Goal: Task Accomplishment & Management: Use online tool/utility

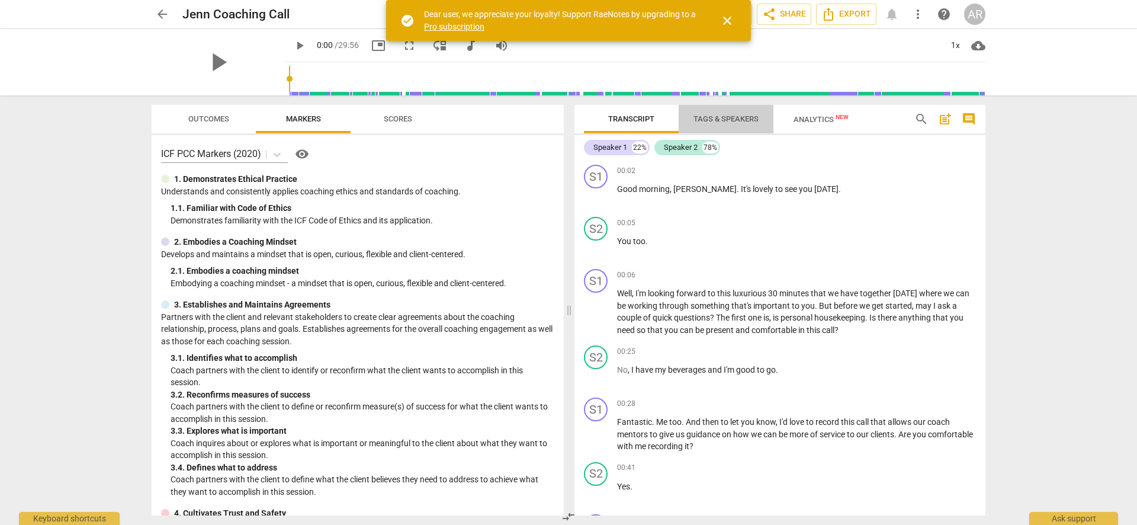
click at [722, 117] on span "Tags & Speakers" at bounding box center [726, 118] width 65 height 9
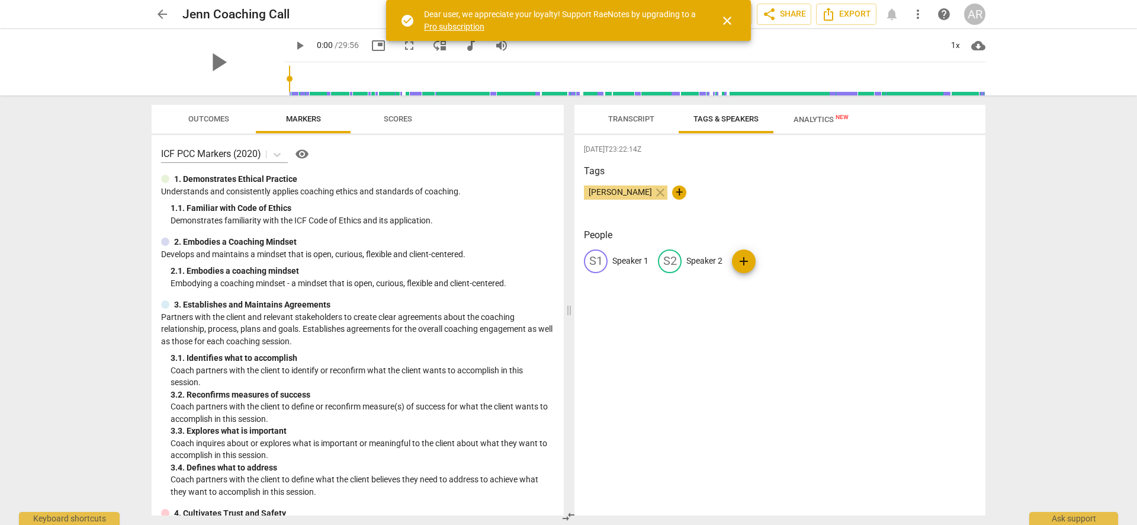
click at [625, 259] on p "Speaker 1" at bounding box center [631, 261] width 36 height 12
type input "[PERSON_NAME]"
click at [775, 260] on p "Speaker 2" at bounding box center [782, 261] width 36 height 12
type input "Jenn"
click at [874, 424] on div "[DATE]T23:22:14Z Tags [PERSON_NAME] close + People A [PERSON_NAME] edit Jenn de…" at bounding box center [780, 325] width 411 height 380
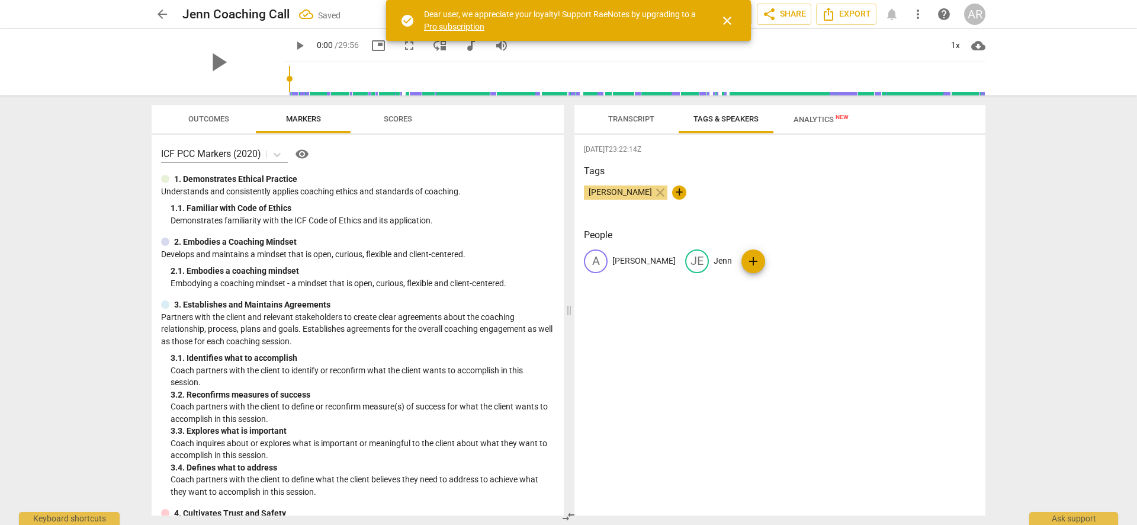
drag, startPoint x: 900, startPoint y: 274, endPoint x: 370, endPoint y: 198, distance: 536.2
click at [900, 274] on div "A [PERSON_NAME] JE Jenn add" at bounding box center [780, 265] width 392 height 33
click at [198, 118] on span "Outcomes" at bounding box center [208, 118] width 41 height 9
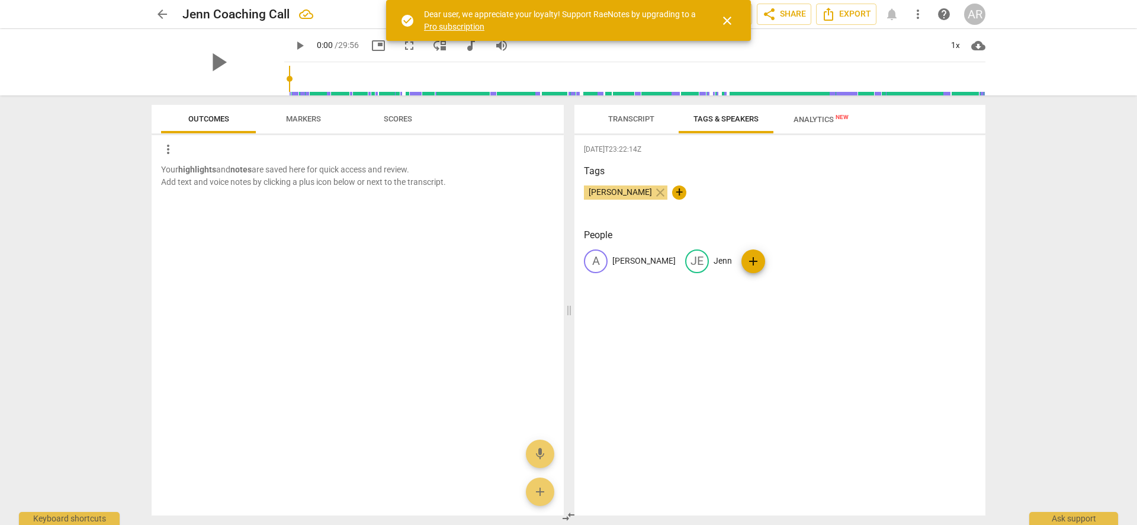
click at [303, 116] on span "Markers" at bounding box center [303, 118] width 35 height 9
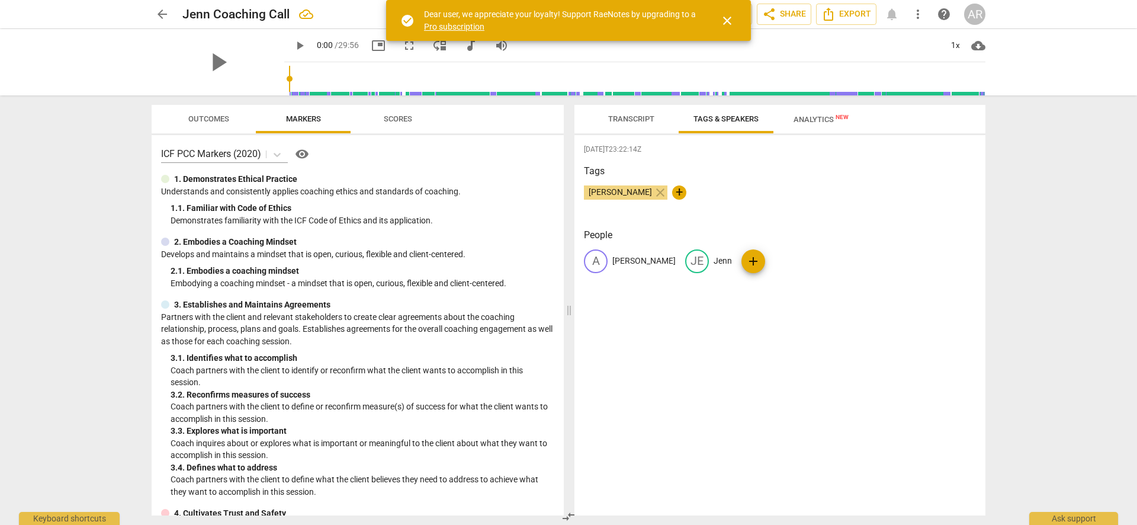
click at [166, 178] on div at bounding box center [165, 179] width 8 height 8
drag, startPoint x: 636, startPoint y: 122, endPoint x: 1130, endPoint y: 277, distance: 517.8
click at [636, 122] on span "Transcript" at bounding box center [631, 118] width 46 height 9
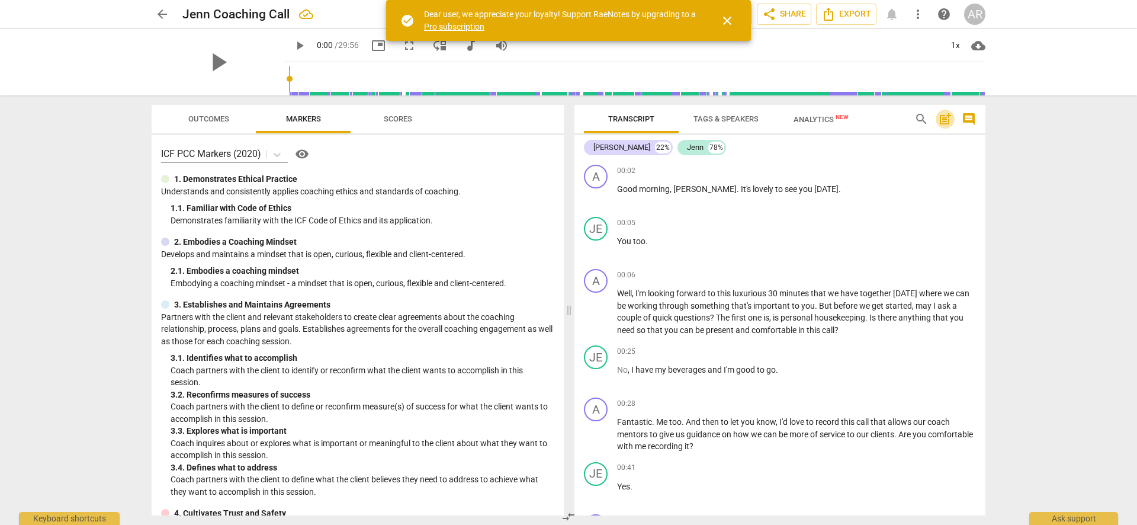
click at [948, 117] on span "post_add" at bounding box center [945, 119] width 14 height 14
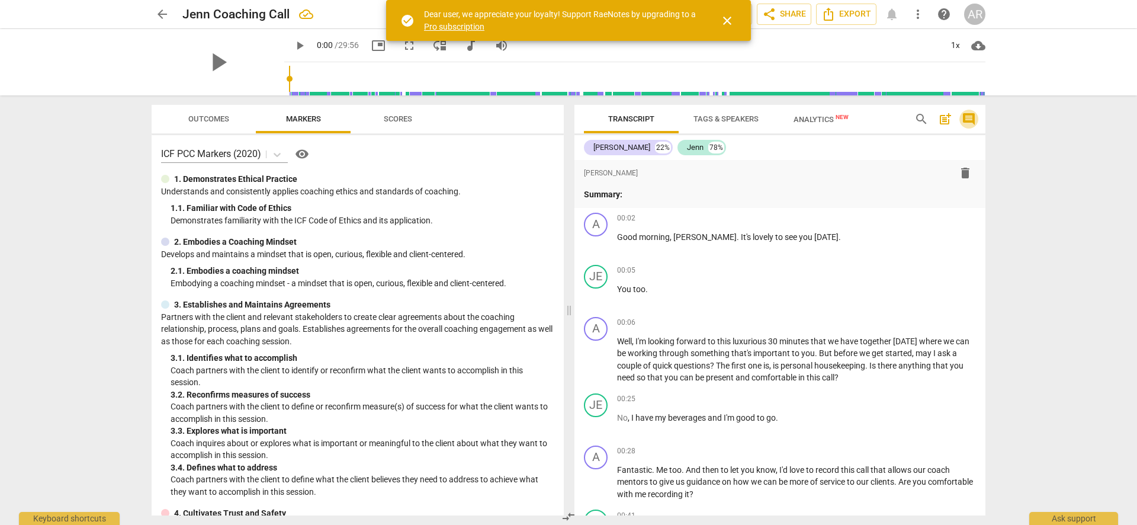
click at [973, 116] on span "comment" at bounding box center [969, 119] width 14 height 14
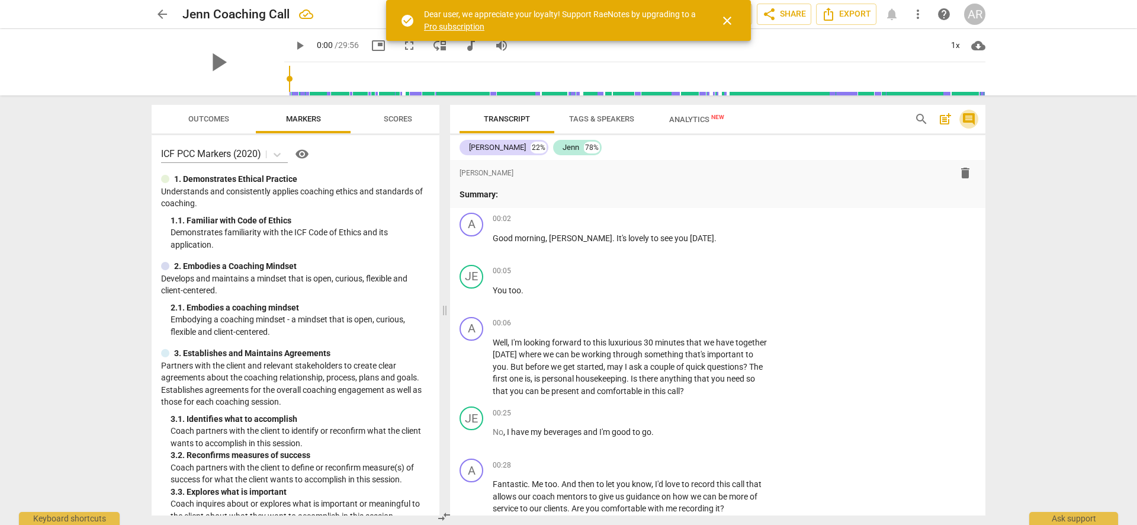
drag, startPoint x: 971, startPoint y: 117, endPoint x: 347, endPoint y: 157, distance: 626.2
click at [971, 117] on span "comment" at bounding box center [969, 119] width 14 height 14
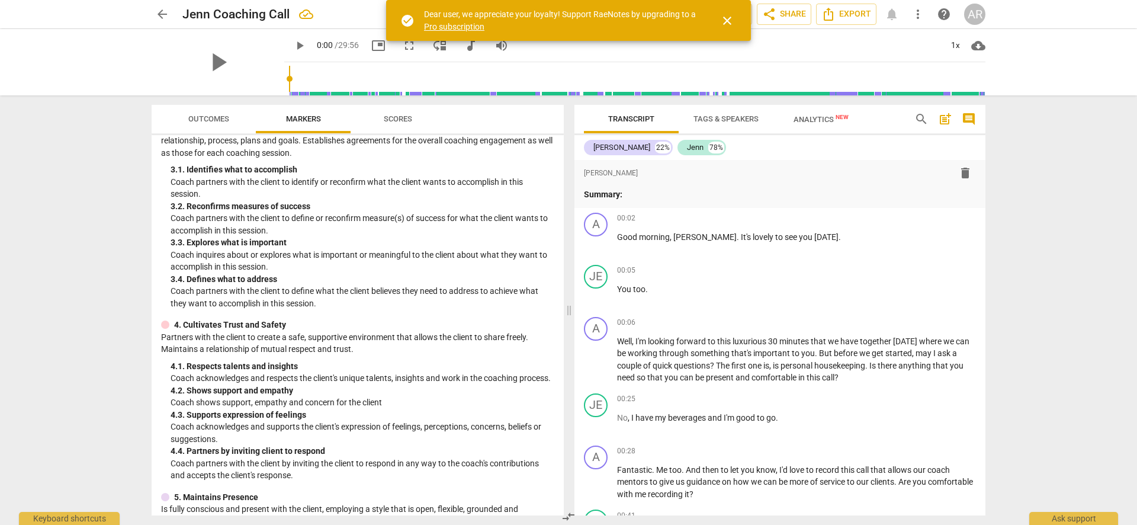
scroll to position [194, 0]
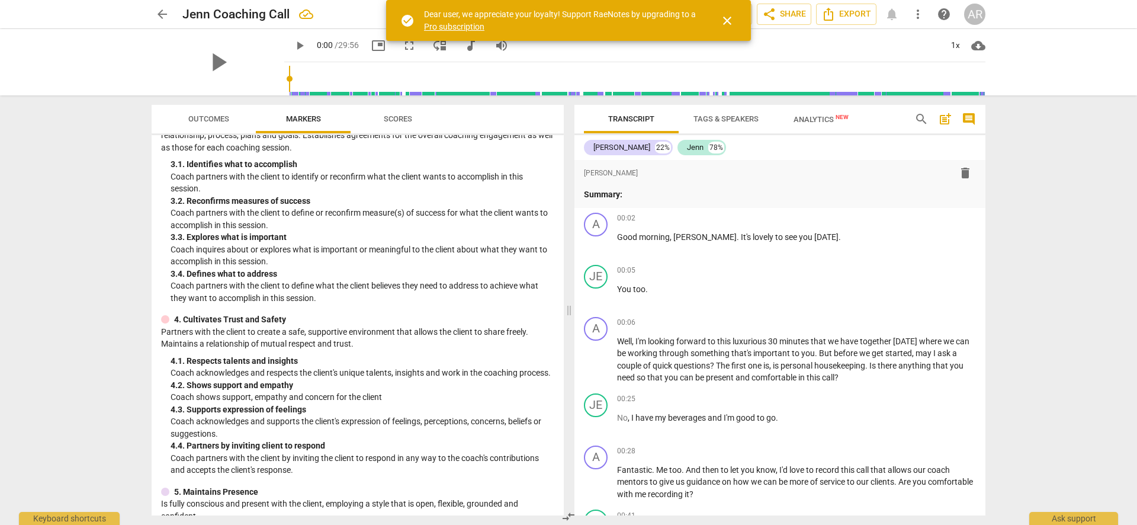
click at [166, 319] on div at bounding box center [165, 319] width 8 height 8
drag, startPoint x: 164, startPoint y: 318, endPoint x: 181, endPoint y: 320, distance: 17.3
click at [168, 318] on div at bounding box center [165, 319] width 8 height 8
drag, startPoint x: 213, startPoint y: 323, endPoint x: 155, endPoint y: 319, distance: 57.6
click at [211, 323] on p "4. Cultivates Trust and Safety" at bounding box center [230, 319] width 112 height 12
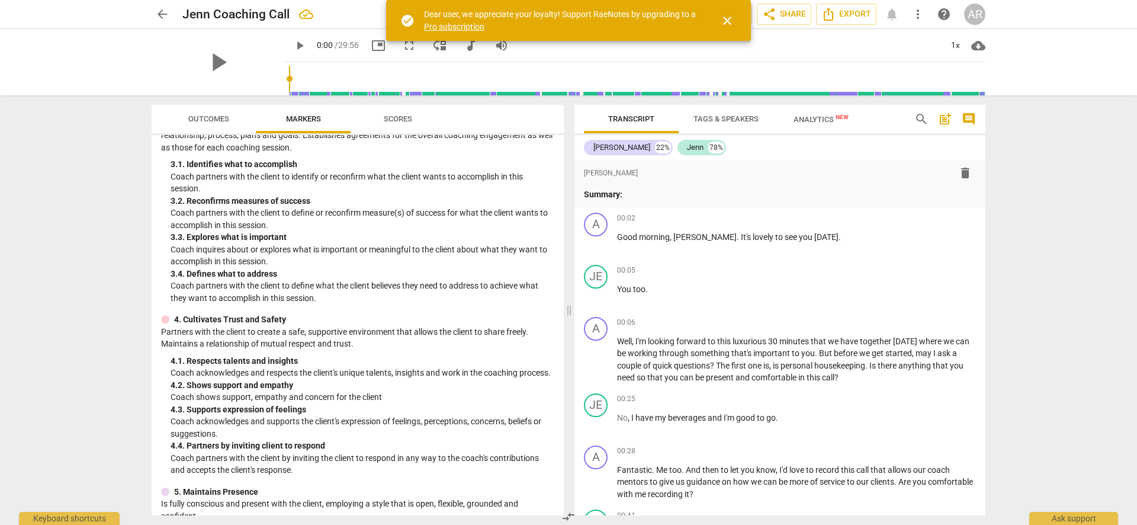
click at [164, 317] on div at bounding box center [165, 319] width 8 height 8
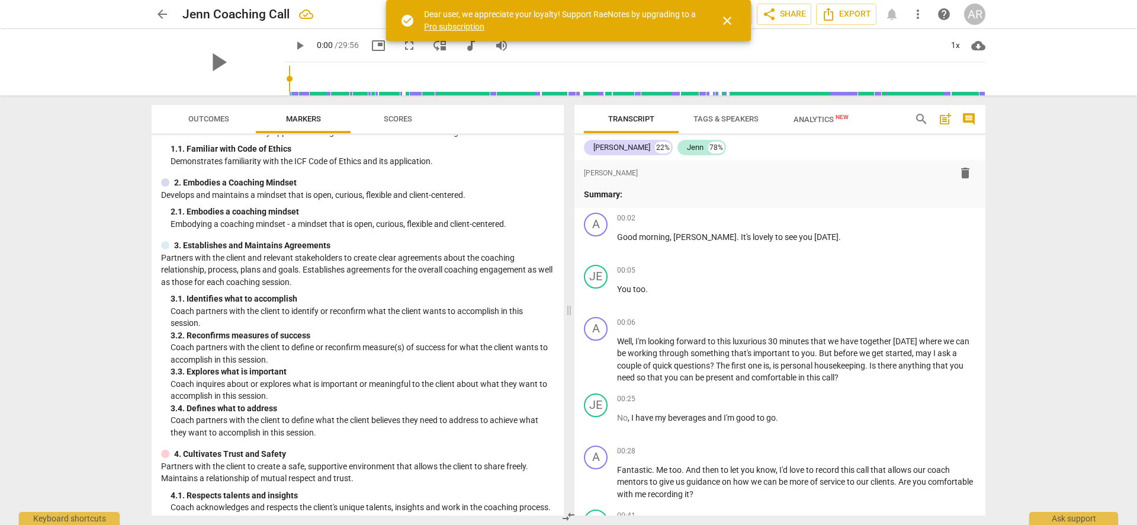
scroll to position [0, 0]
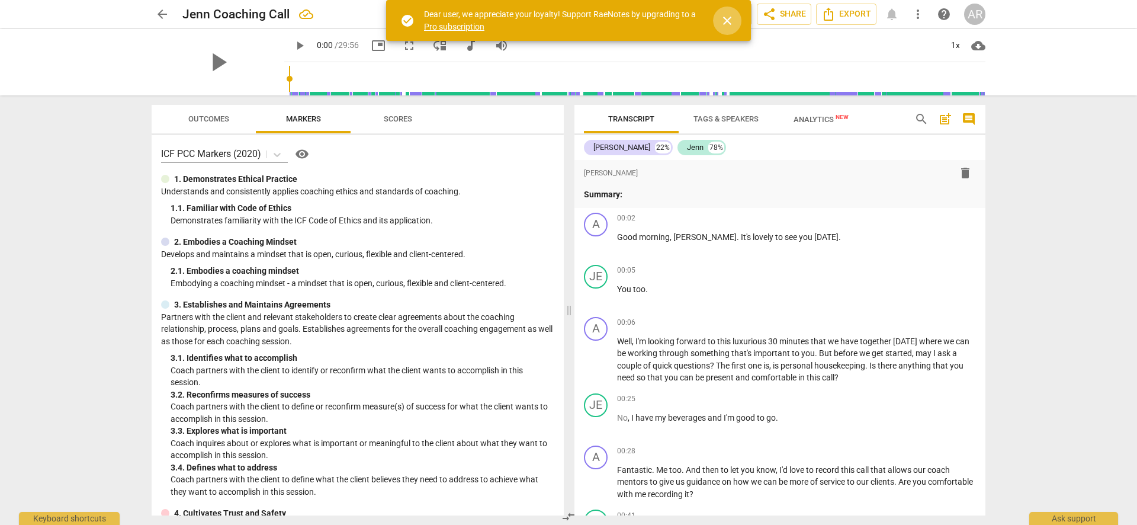
drag, startPoint x: 730, startPoint y: 17, endPoint x: 745, endPoint y: 23, distance: 16.5
click at [730, 17] on span "close" at bounding box center [727, 21] width 14 height 14
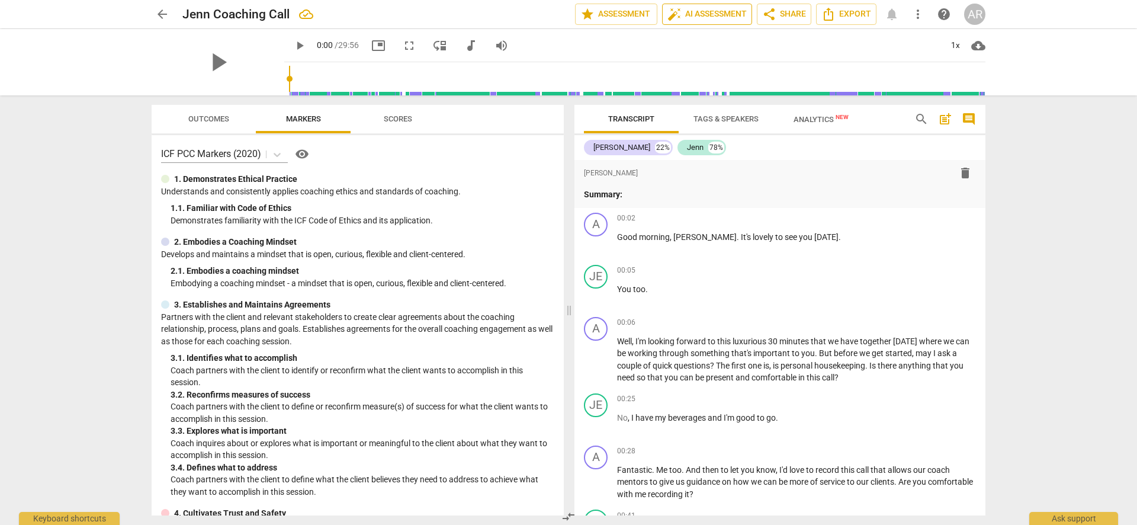
drag, startPoint x: 623, startPoint y: 12, endPoint x: 703, endPoint y: 14, distance: 80.6
click at [695, 14] on div "arrow_back [PERSON_NAME] Coaching Call edit star Assessment auto_fix_high AI As…" at bounding box center [569, 14] width 834 height 21
click at [704, 14] on span "auto_fix_high AI Assessment" at bounding box center [707, 14] width 79 height 14
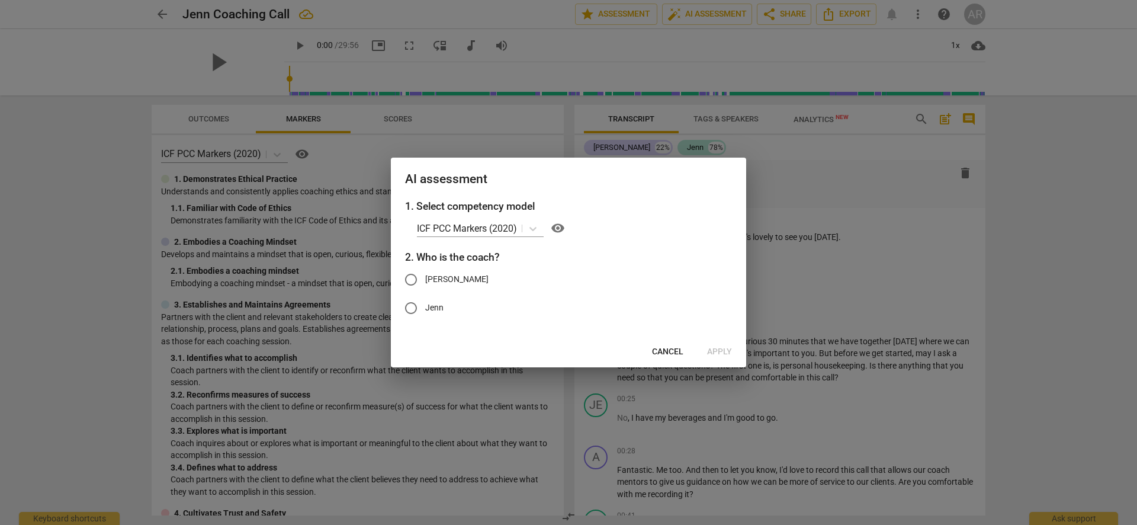
click at [412, 278] on input "[PERSON_NAME]" at bounding box center [411, 279] width 28 height 28
radio input "true"
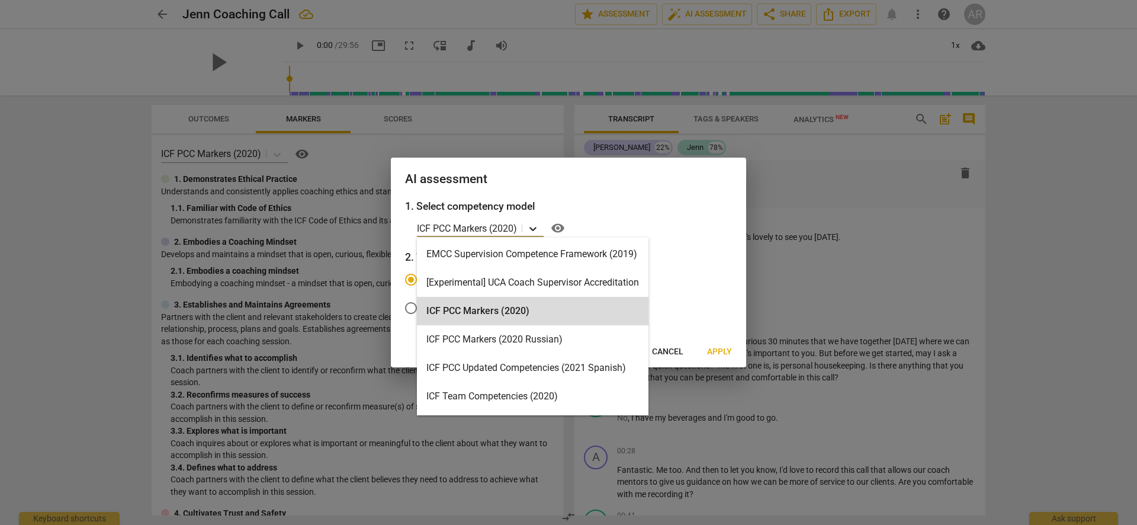
click at [537, 227] on icon at bounding box center [533, 229] width 7 height 4
click at [479, 313] on div "ICF PCC Markers (2020)" at bounding box center [533, 311] width 232 height 28
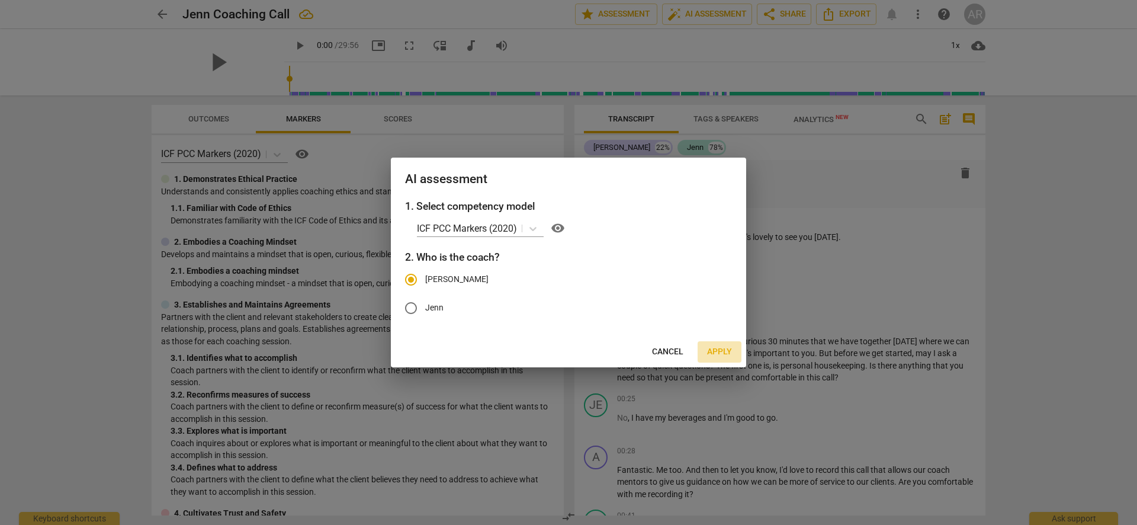
click at [722, 351] on span "Apply" at bounding box center [719, 352] width 25 height 12
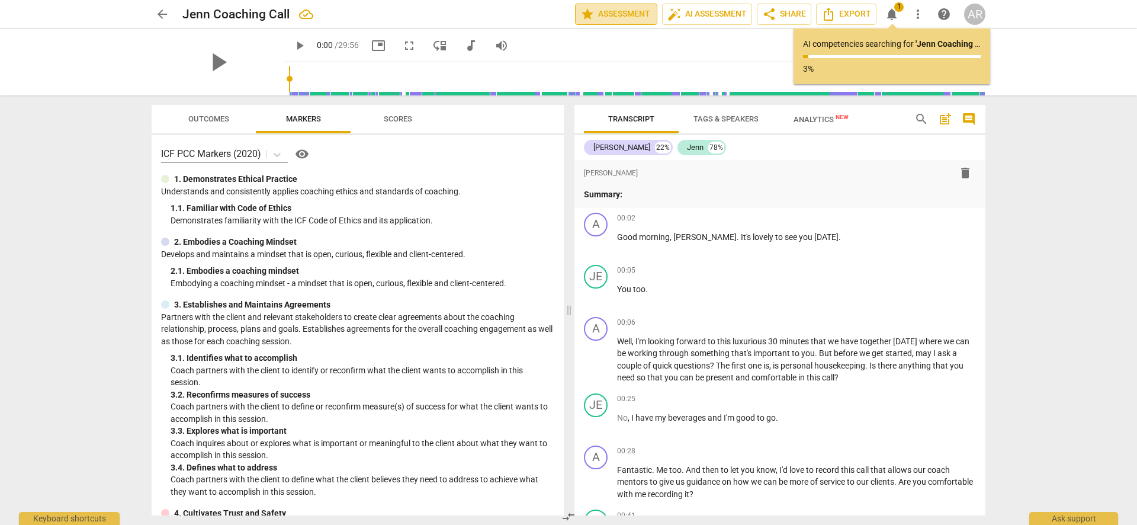
click at [613, 13] on span "star Assessment" at bounding box center [617, 14] width 72 height 14
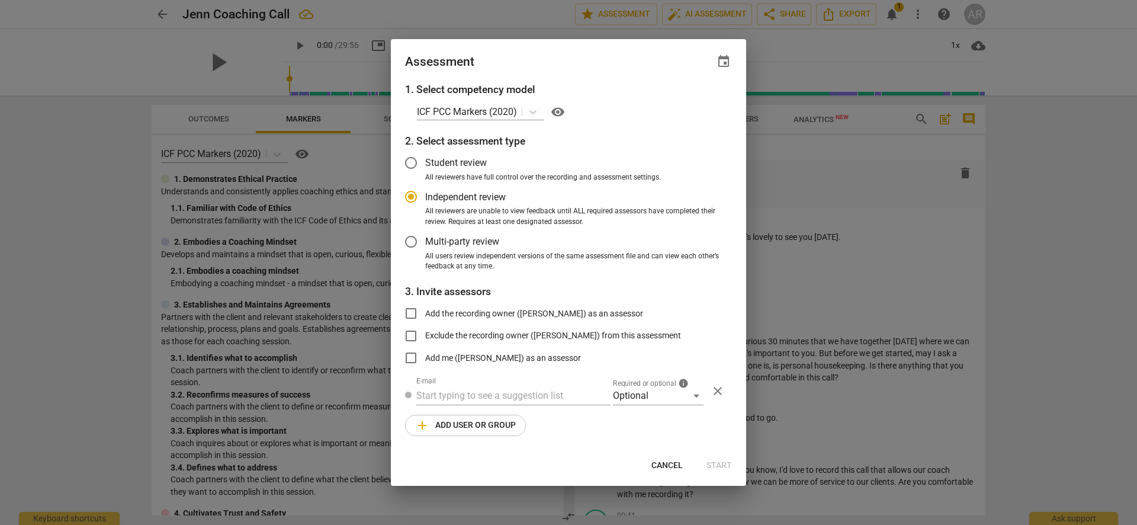
radio input "false"
click at [411, 161] on input "Student review" at bounding box center [411, 163] width 28 height 28
click at [661, 462] on span "Cancel" at bounding box center [667, 466] width 31 height 12
radio input "false"
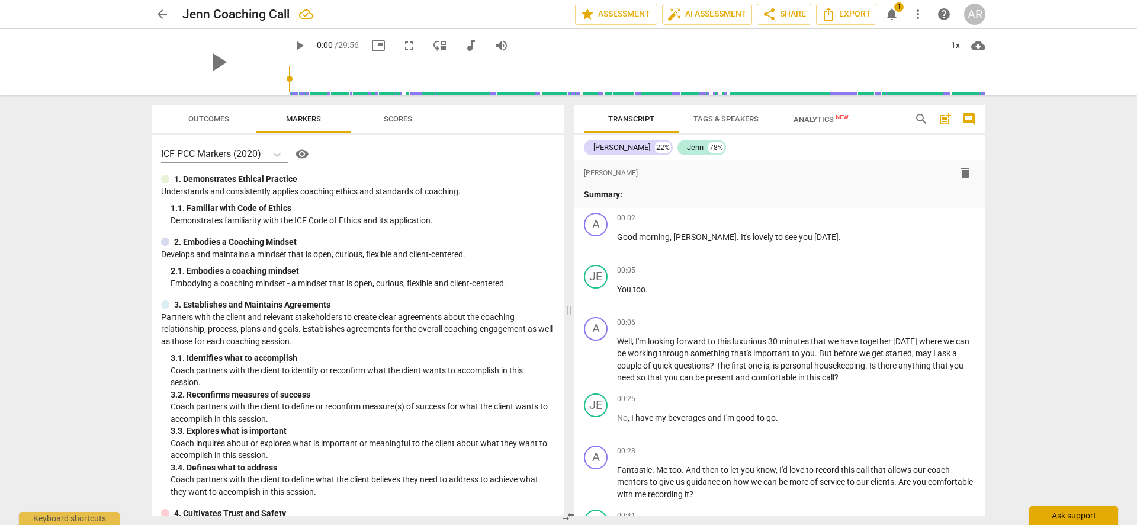
click at [1070, 516] on div "Ask support" at bounding box center [1074, 515] width 89 height 19
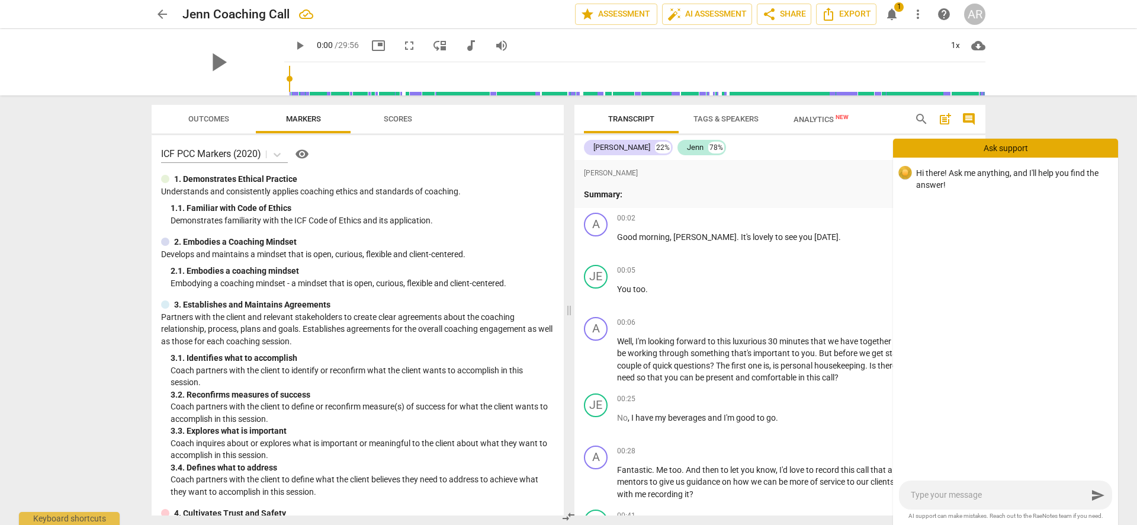
drag, startPoint x: 990, startPoint y: 502, endPoint x: 989, endPoint y: 495, distance: 6.8
click at [990, 501] on div "send" at bounding box center [1005, 494] width 213 height 29
type input "2"
click at [987, 495] on textarea at bounding box center [999, 494] width 177 height 11
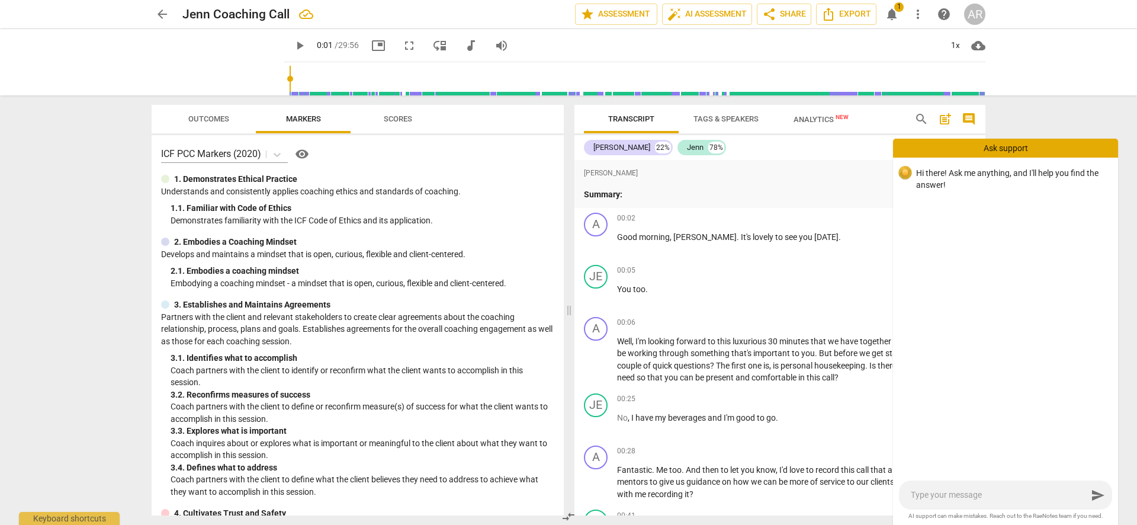
type textarea "I"
type textarea "I a"
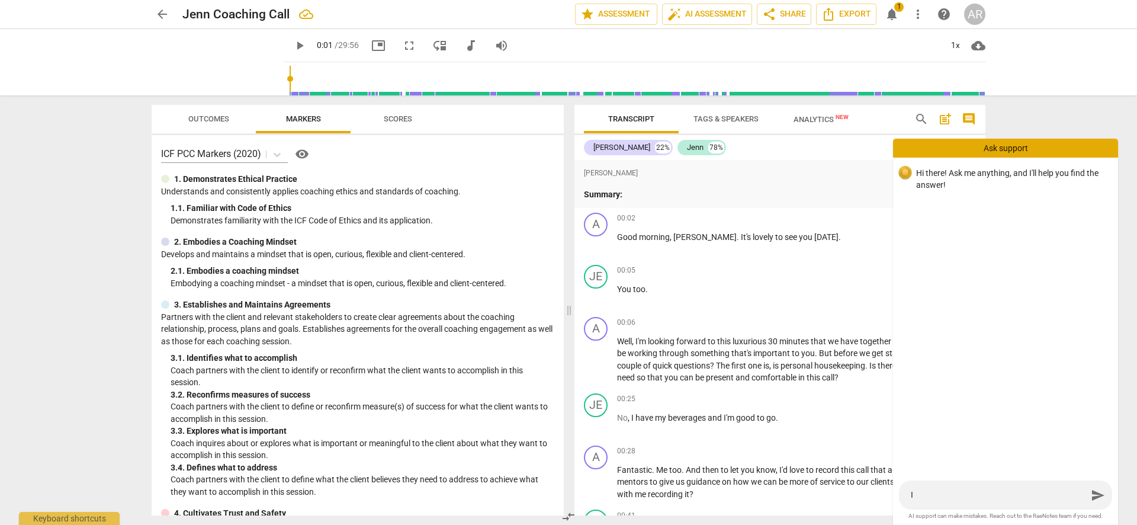
type textarea "I a"
type textarea "I ah"
type textarea "I ahv"
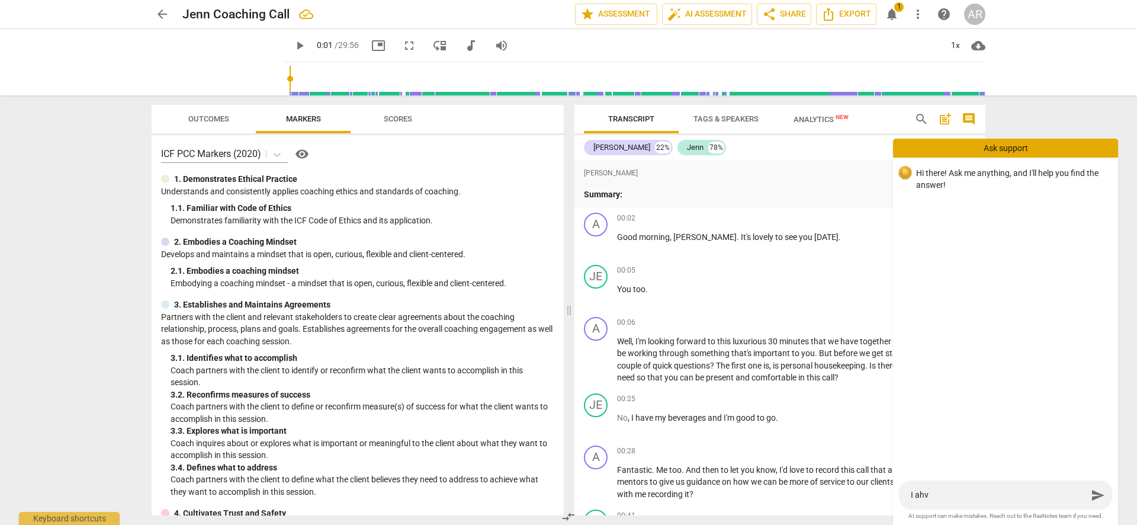
type textarea "I ahve"
type textarea "I ahve f"
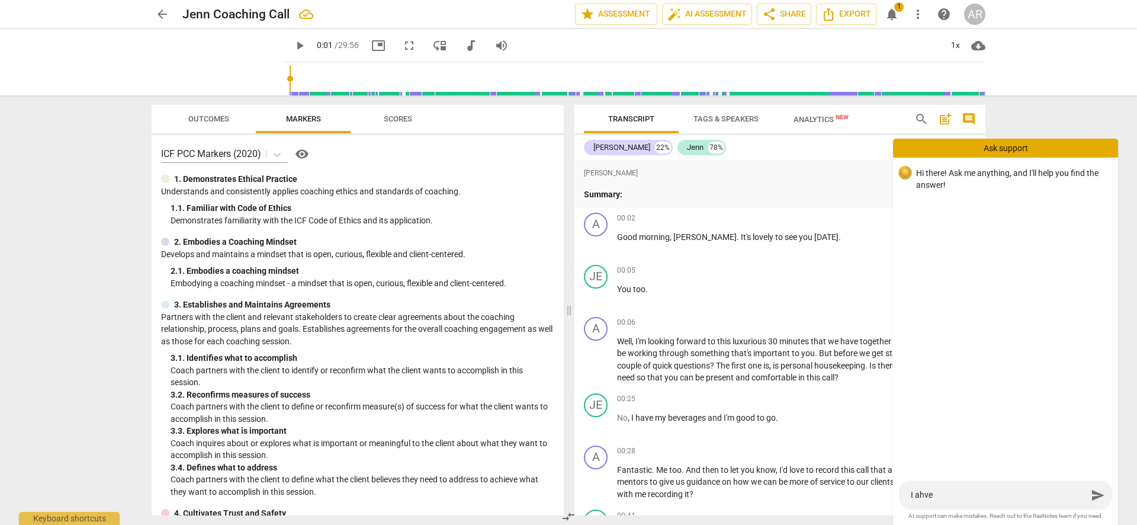
type textarea "I ahve f"
type textarea "I ahve fo"
type textarea "I ahve for"
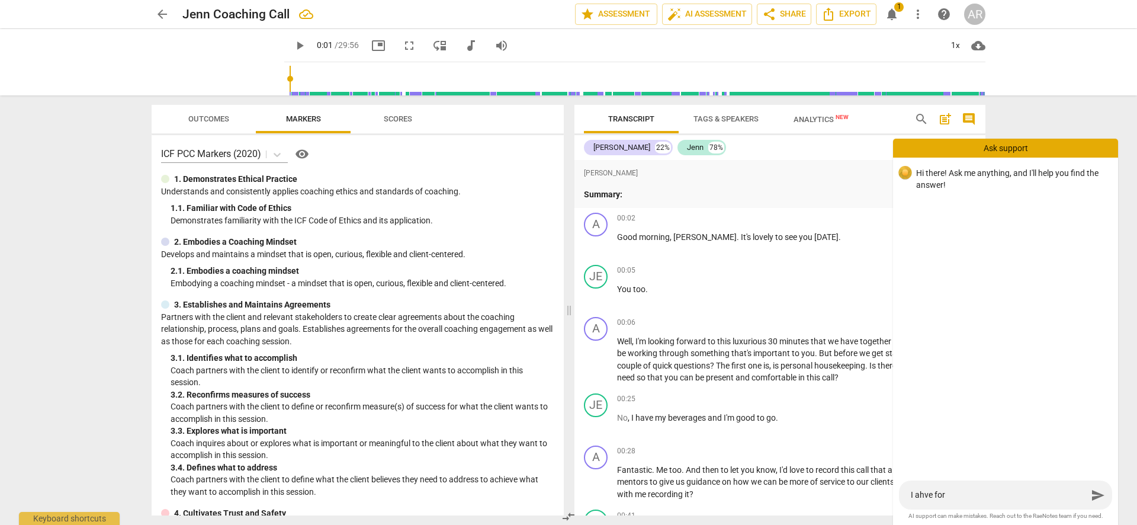
type textarea "I ahve forg"
type textarea "I ahve forgi"
type textarea "I ahve forgio"
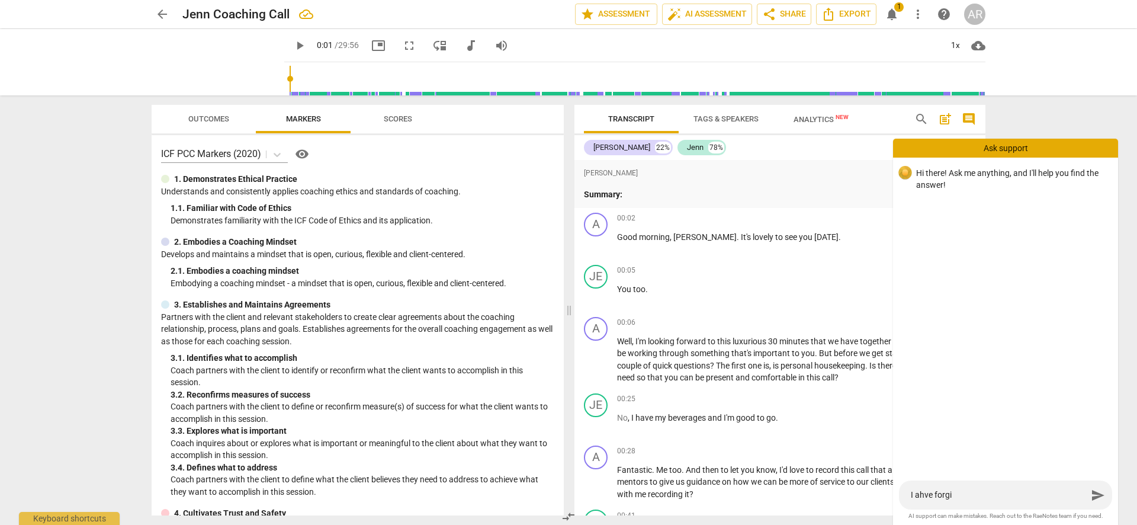
type textarea "I ahve forgio"
type textarea "I ahve forgiot"
type textarea "I ahve forgiott"
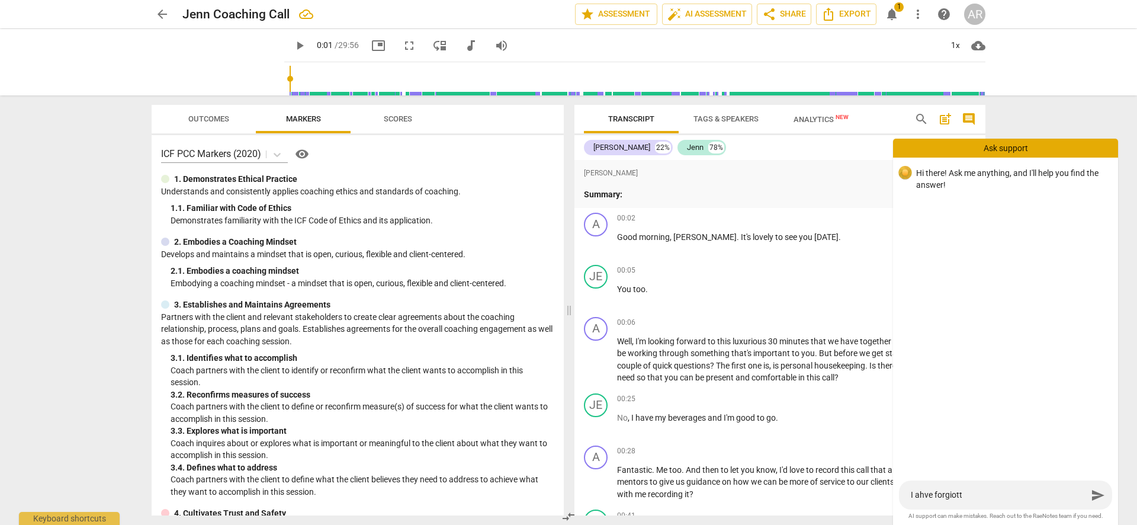
type textarea "I ahve forgiotte"
type textarea "I ahve forgiotten"
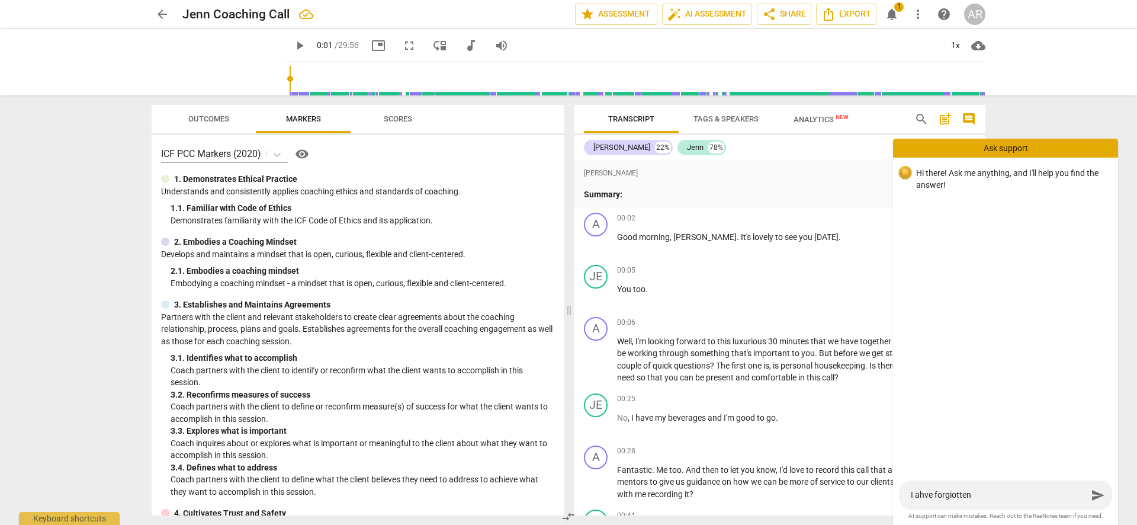
type textarea "I ahve forgiotten"
type textarea "I ahve forgiotten h"
type textarea "I ahve forgiotten ho"
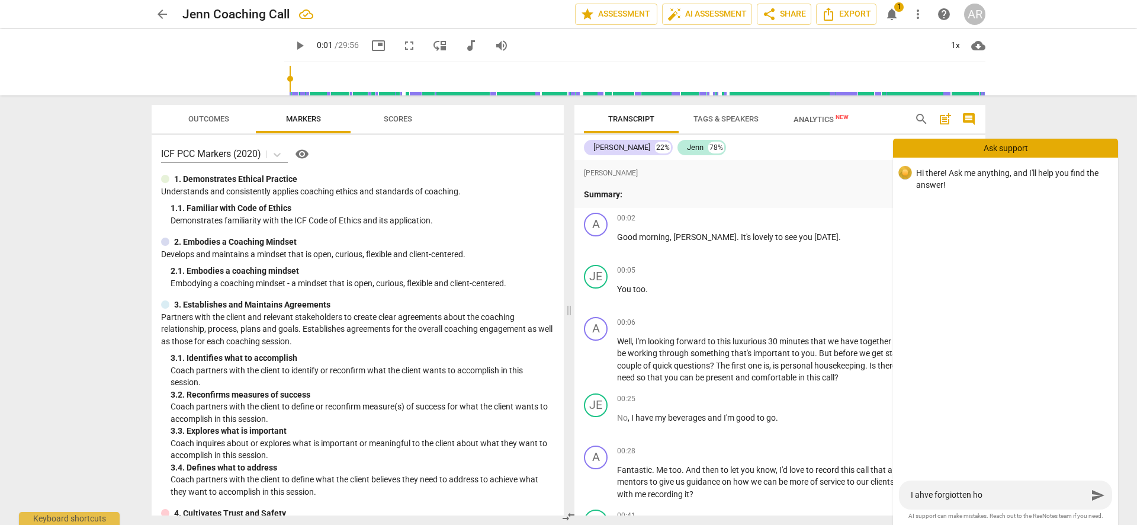
type textarea "I ahve forgiotten how"
type textarea "I ahve forgiotten how t"
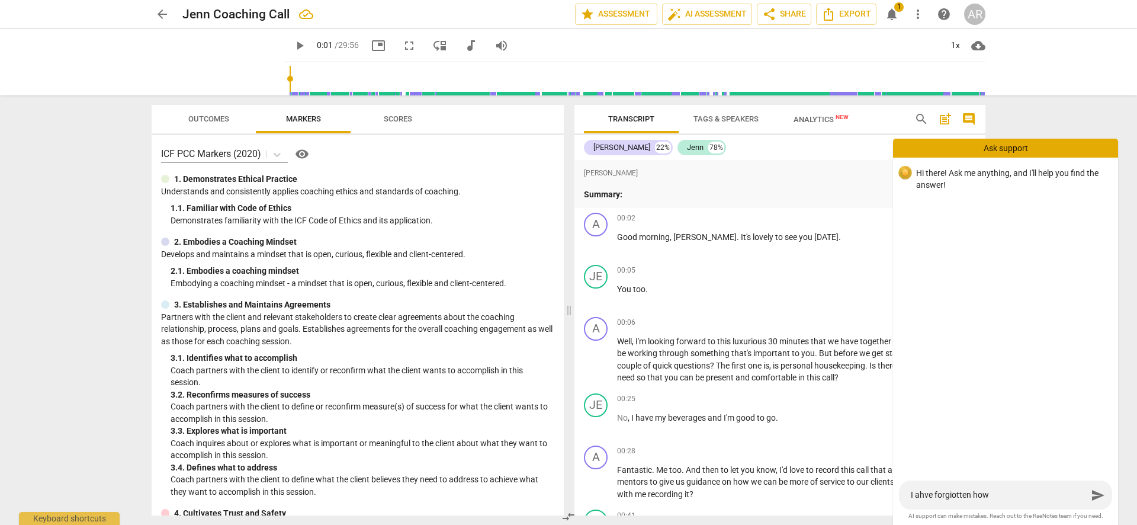
type textarea "I ahve forgiotten how t"
type textarea "I ahve forgiotten how to"
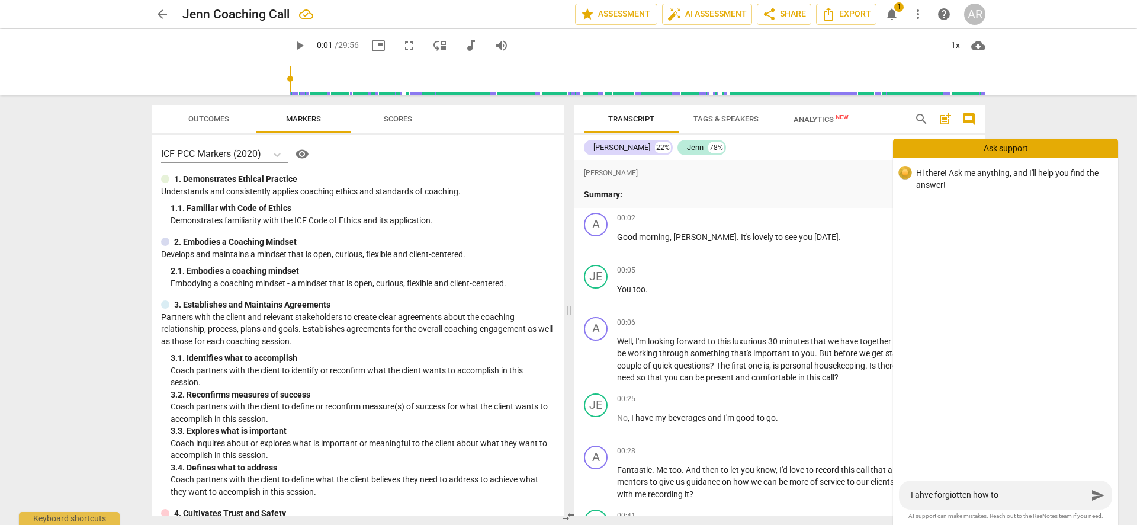
type textarea "I ahve forgiotten how to m"
type textarea "I ahve forgiotten how to ma"
type textarea "I ahve forgiotten how to mar"
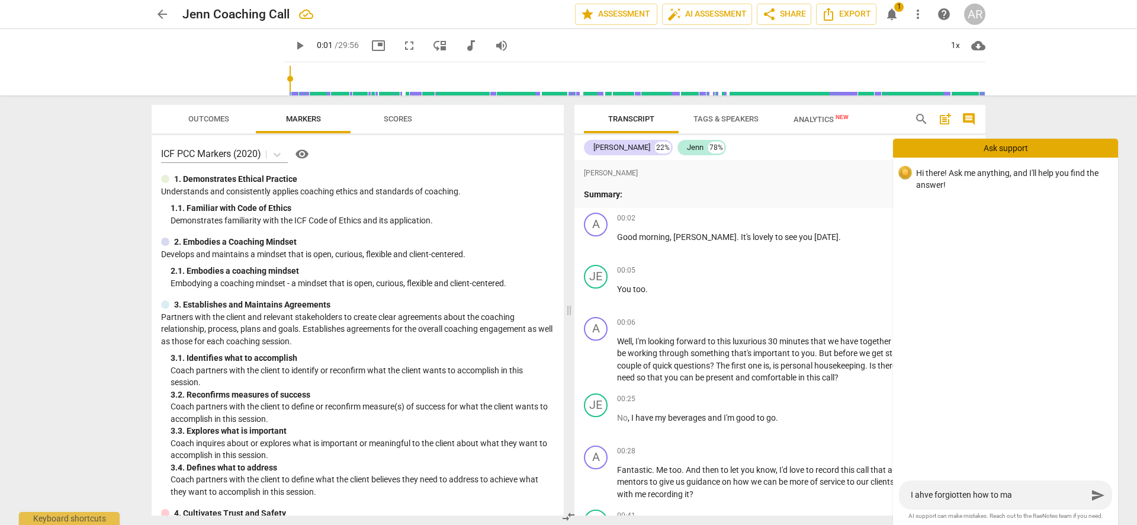
type textarea "I ahve forgiotten how to mar"
type textarea "I ahve forgiotten how to mark"
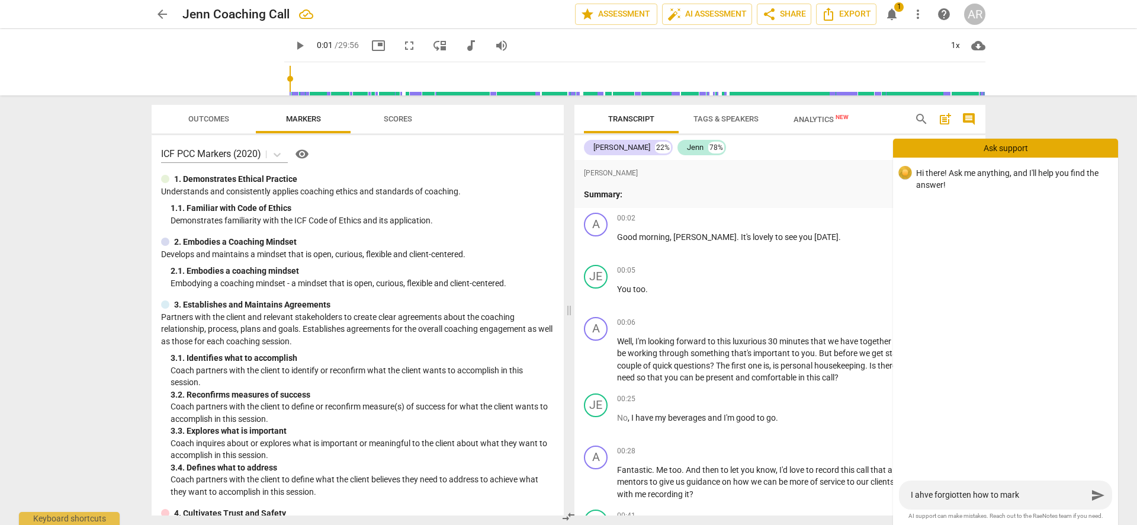
type textarea "I ahve forgiotten how to mark u"
type textarea "I ahve forgiotten how to mark up"
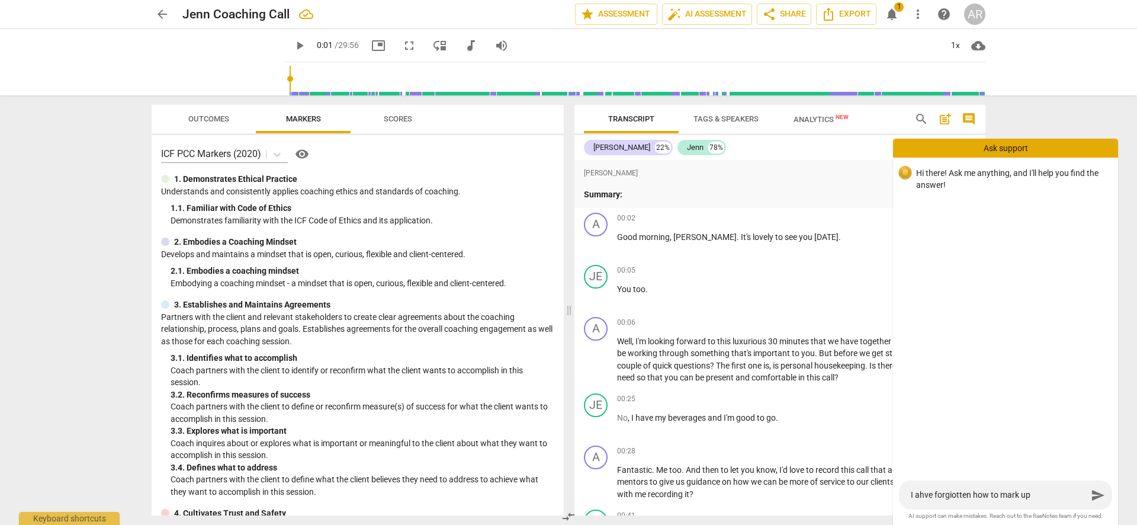
type textarea "I ahve forgiotten how to mark up"
type textarea "I ahve forgiotten how to mark up m"
type textarea "I ahve forgiotten how to mark up my"
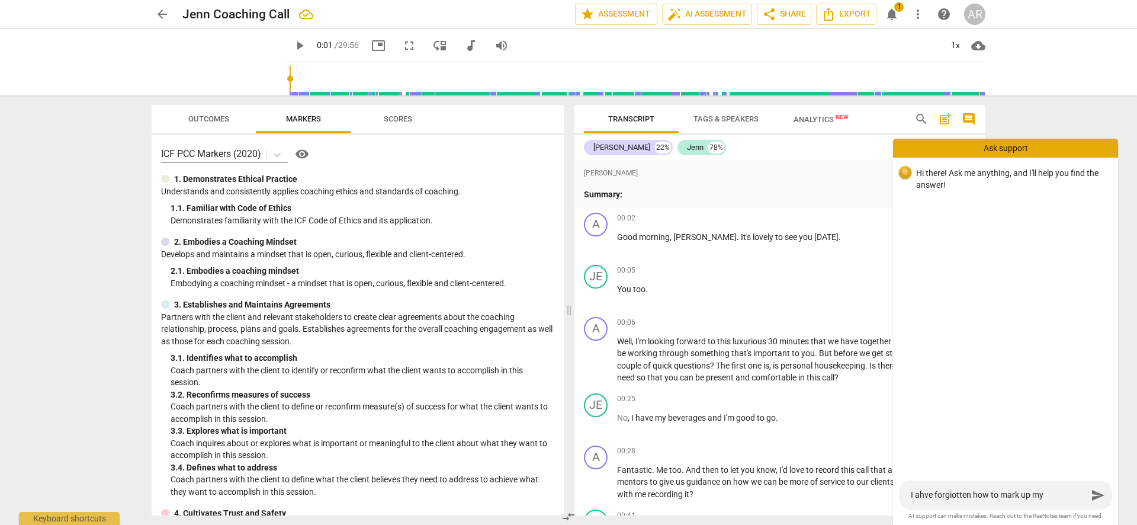
type textarea "I ahve forgiotten how to mark up my"
type textarea "I ahve forgiotten how to mark up my t"
type textarea "I ahve forgiotten how to mark up my tr"
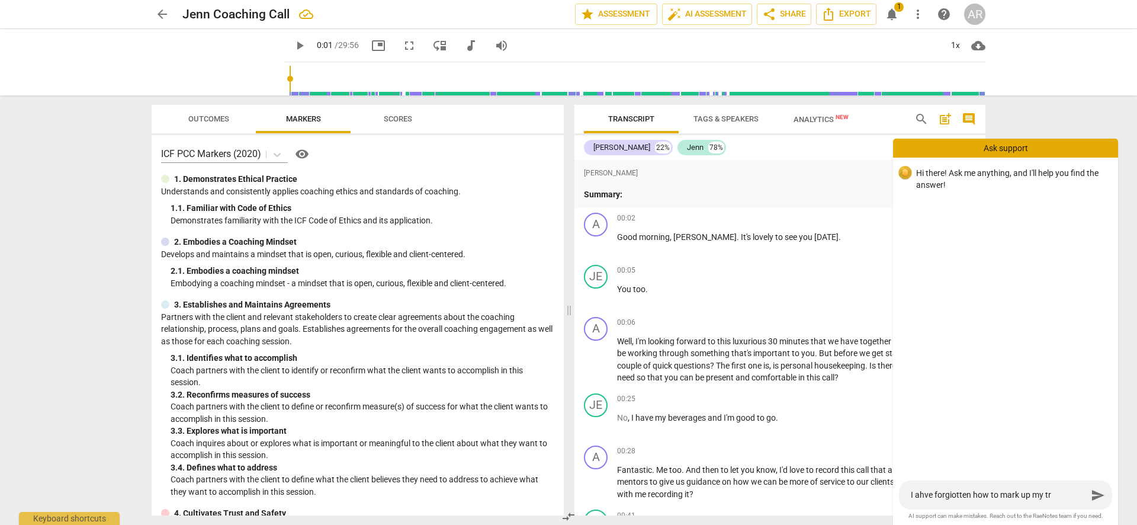
type textarea "I ahve forgiotten how to mark up my tra"
type textarea "I ahve forgiotten how to mark up my trab"
type textarea "I ahve forgiotten how to mark up my trabs"
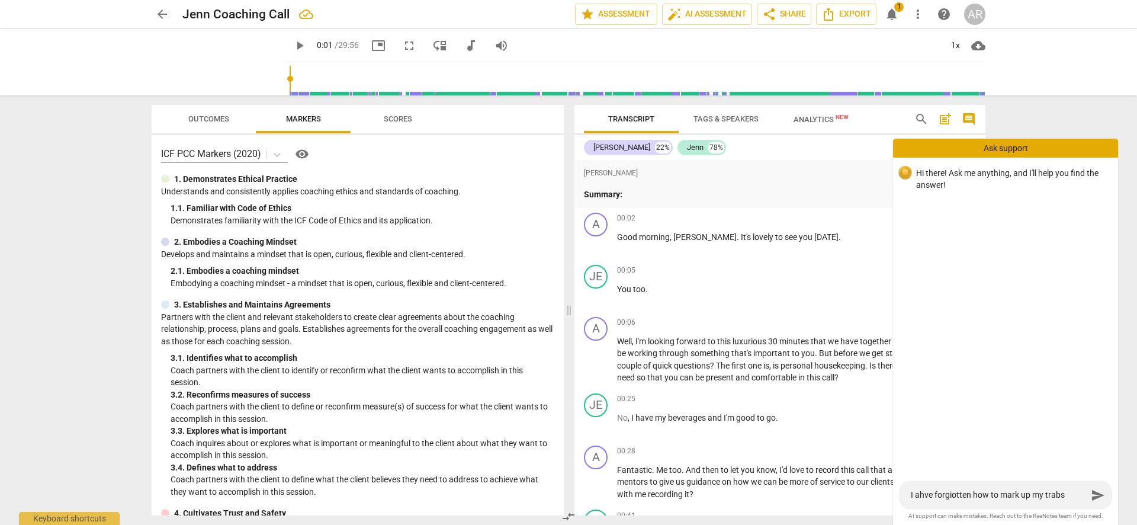
type textarea "I ahve forgiotten how to mark up my trabsc"
type textarea "I ahve forgiotten how to mark up my trabscr"
type textarea "I ahve forgiotten how to mark up my trabscri"
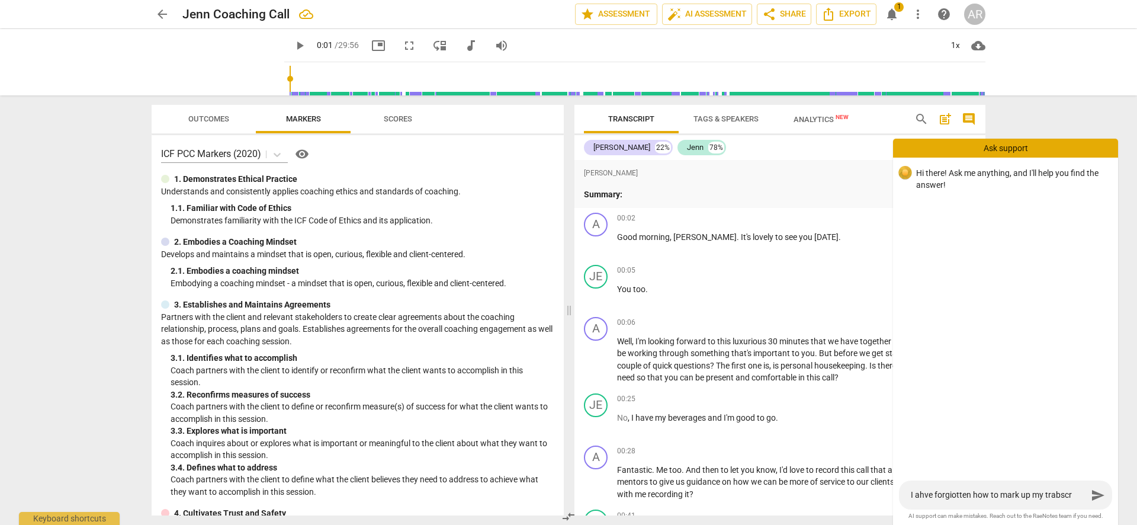
type textarea "I ahve forgiotten how to mark up my trabscri"
type textarea "I ahve forgiotten how to mark up my trabscrip"
type textarea "I ahve forgiotten how to mark up my trabscript"
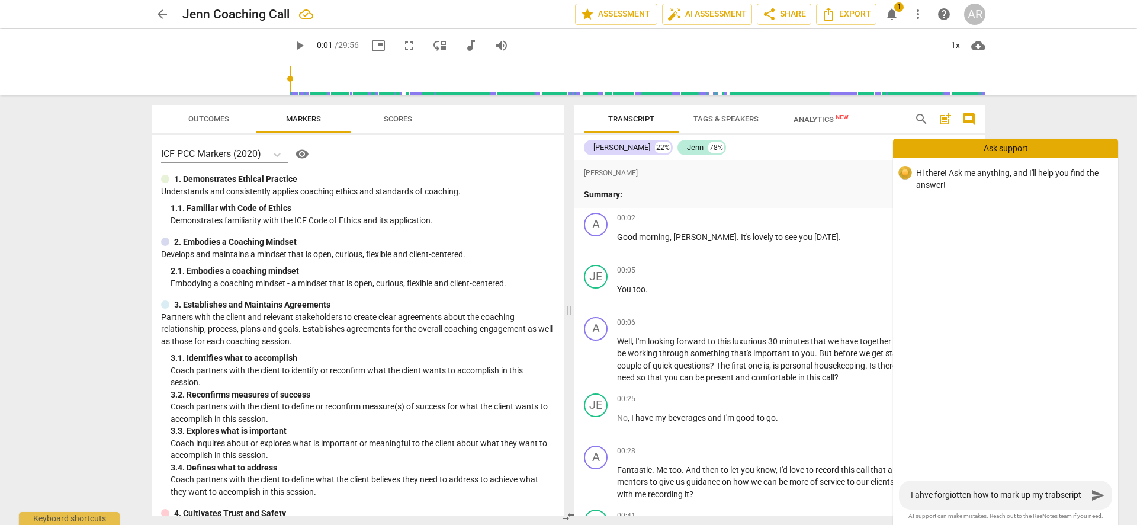
type textarea "I ahve forgiotten how to mark up my trabscript"
type textarea "I ahve forgiotten how to mark up my trabscript f"
type textarea "I ahve forgiotten how to mark up my trabscript fo"
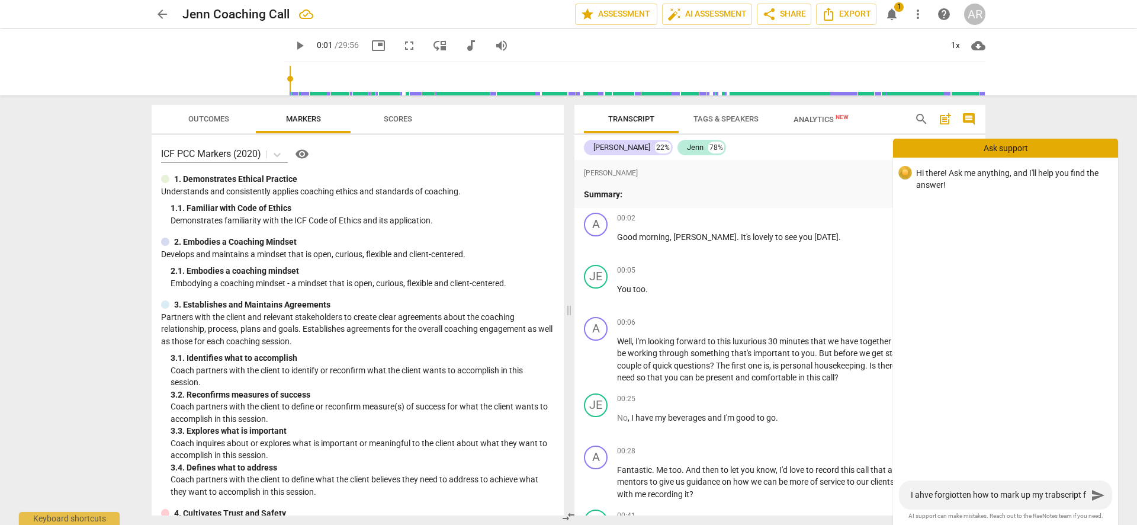
type textarea "I ahve forgiotten how to mark up my trabscript fo"
type textarea "I ahve forgiotten how to mark up my trabscript for"
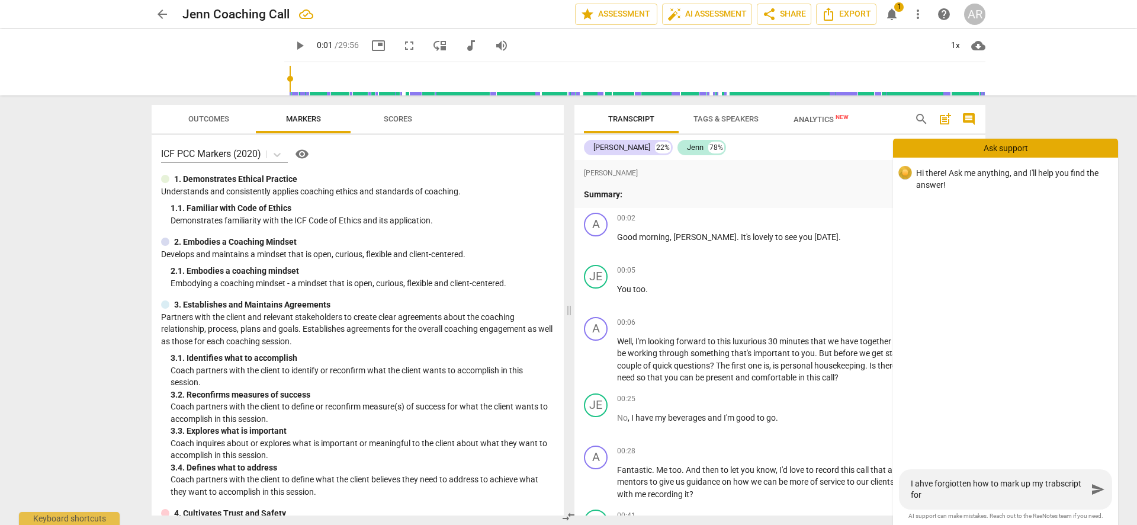
type textarea "I ahve forgiotten how to mark up my trabscript for m"
type textarea "I ahve forgiotten how to mark up my trabscript for mr"
type textarea "I ahve forgiotten how to mark up my trabscript for mrk"
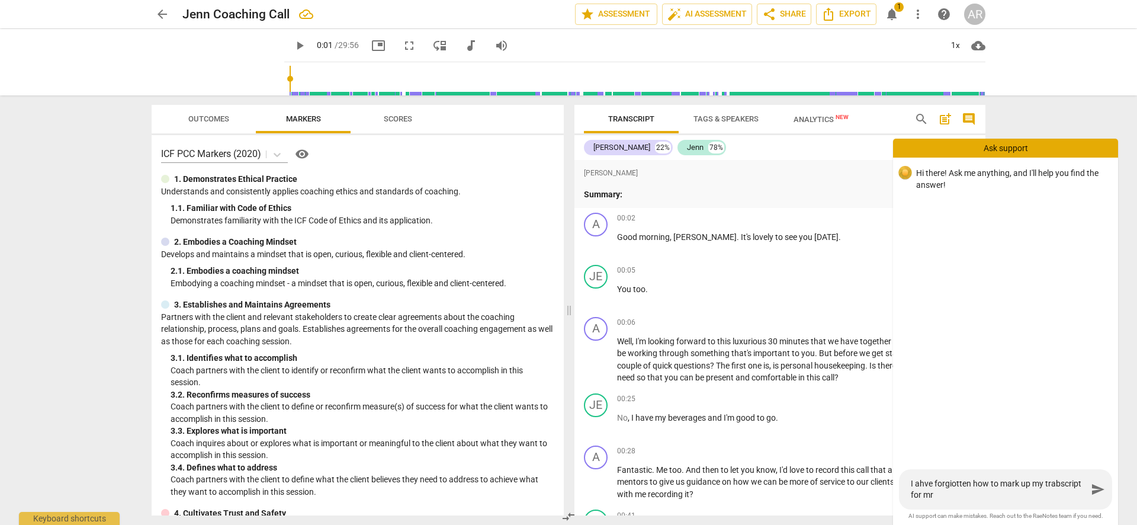
type textarea "I ahve forgiotten how to mark up my trabscript for mrk"
type textarea "I ahve forgiotten how to mark up my trabscript for mrke"
type textarea "I ahve forgiotten how to mark up my trabscript for mrker"
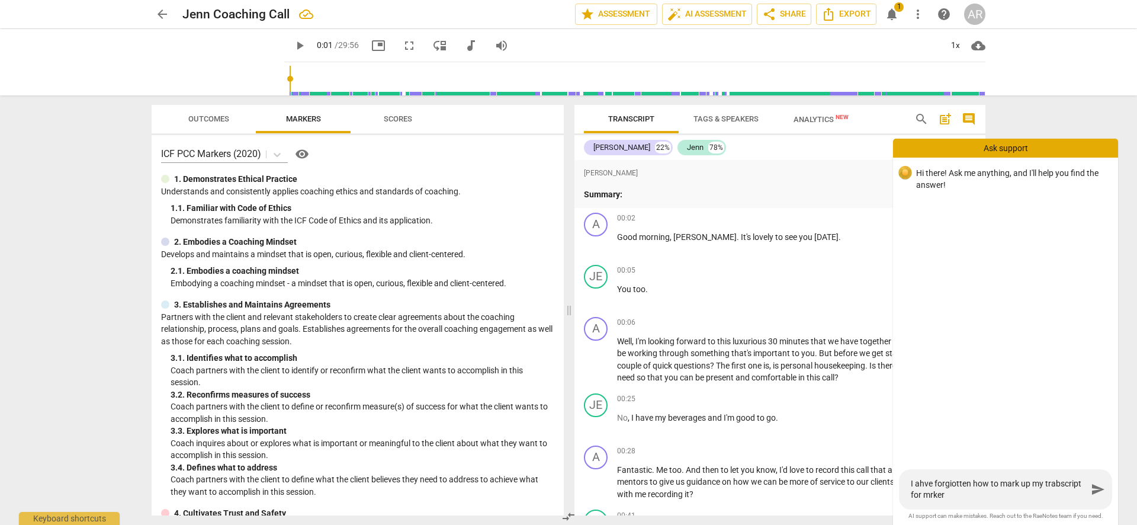
type textarea "I ahve forgiotten how to mark up my trabscript for mrkers"
type textarea "I have forgiotten how to mark up my trabscript for mrkers"
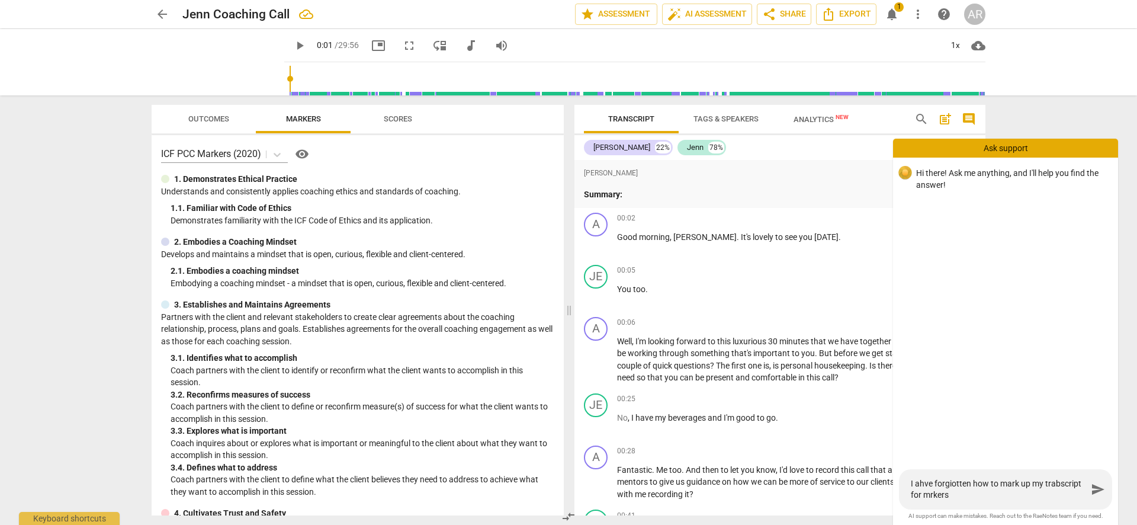
type textarea "I have forgiotten how to mark up my trabscript for mrkers"
type textarea "I have forgotten how to mark up my trabscript for mrkers"
type textarea "I have forgotten how to mark up my transcript for mrkers"
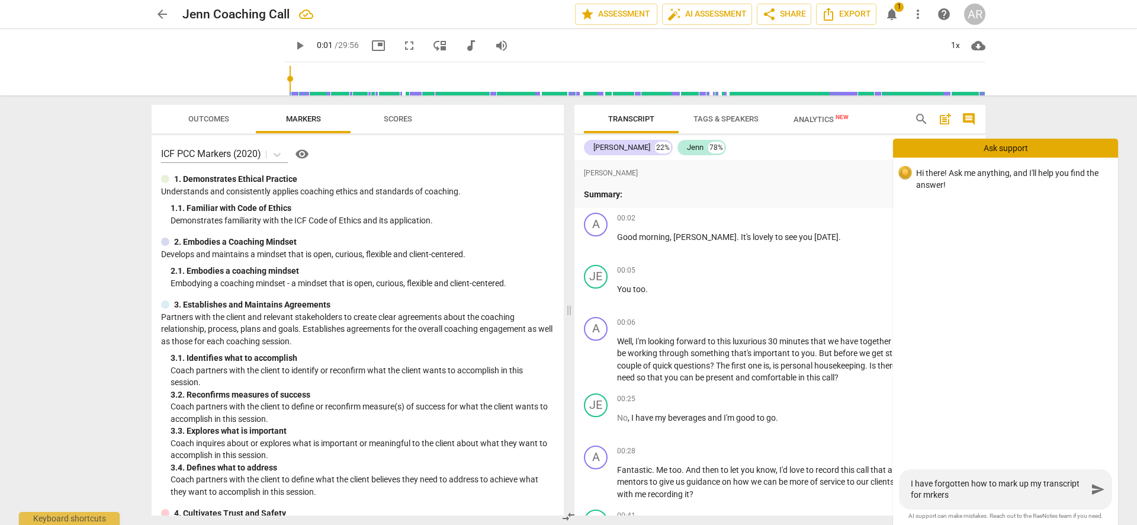
type textarea "I have forgotten how to mark up my transcript for markers"
click at [1097, 490] on span "send" at bounding box center [1098, 489] width 14 height 14
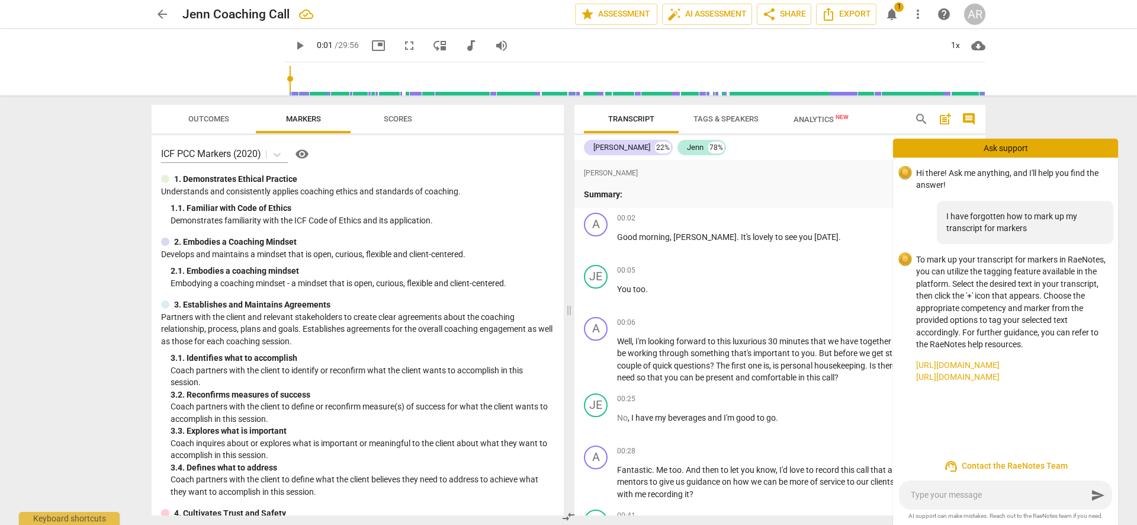
click at [1031, 143] on div "Ask support" at bounding box center [1005, 148] width 225 height 19
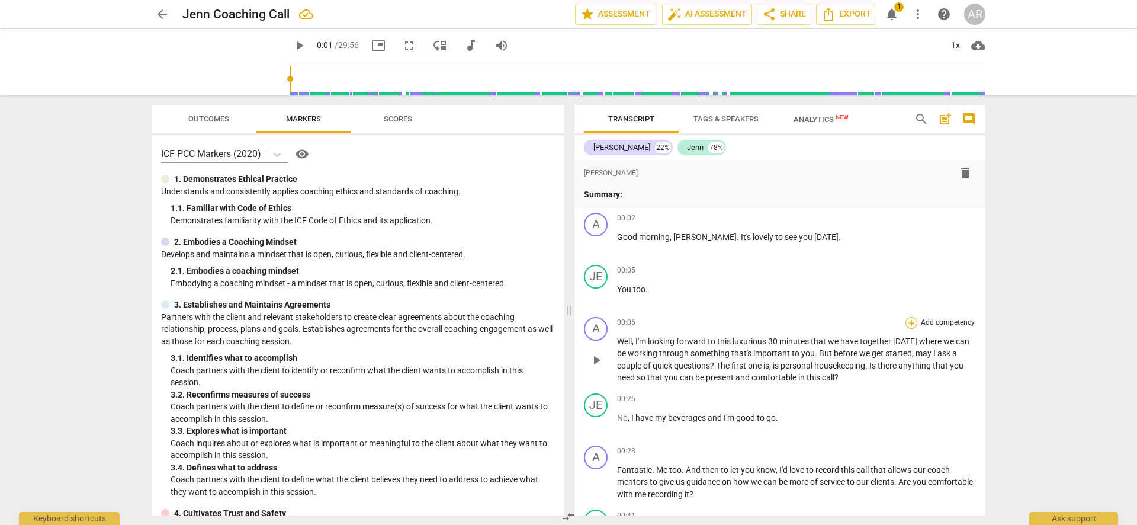
click at [909, 322] on div "+" at bounding box center [912, 323] width 12 height 12
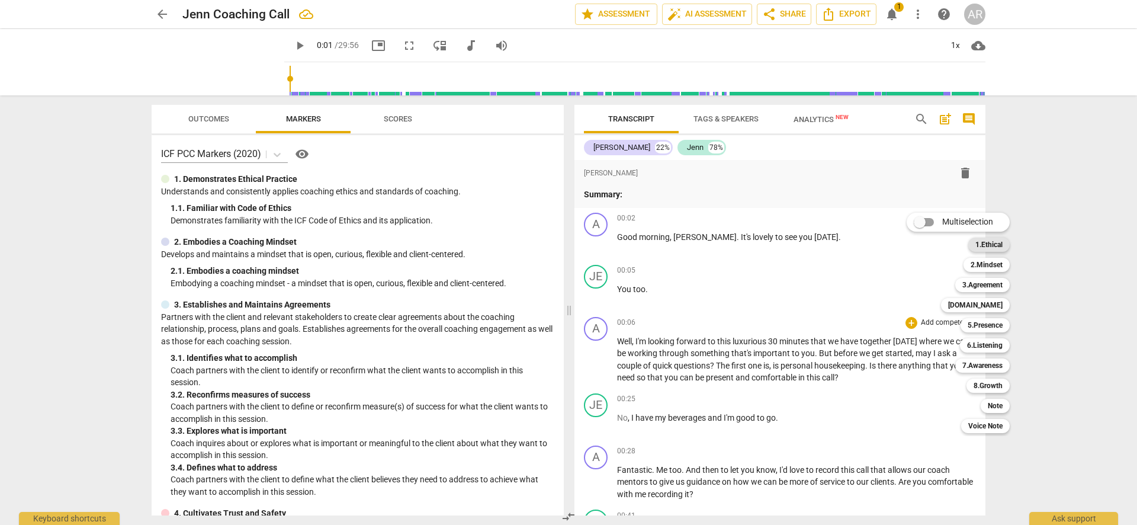
click at [996, 245] on b "1.Ethical" at bounding box center [989, 245] width 27 height 14
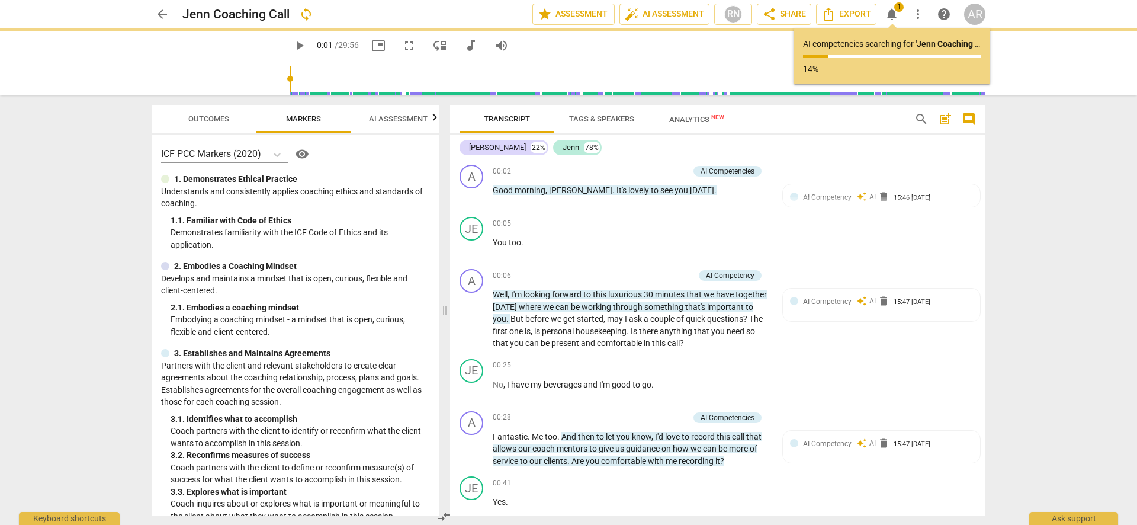
type input "2"
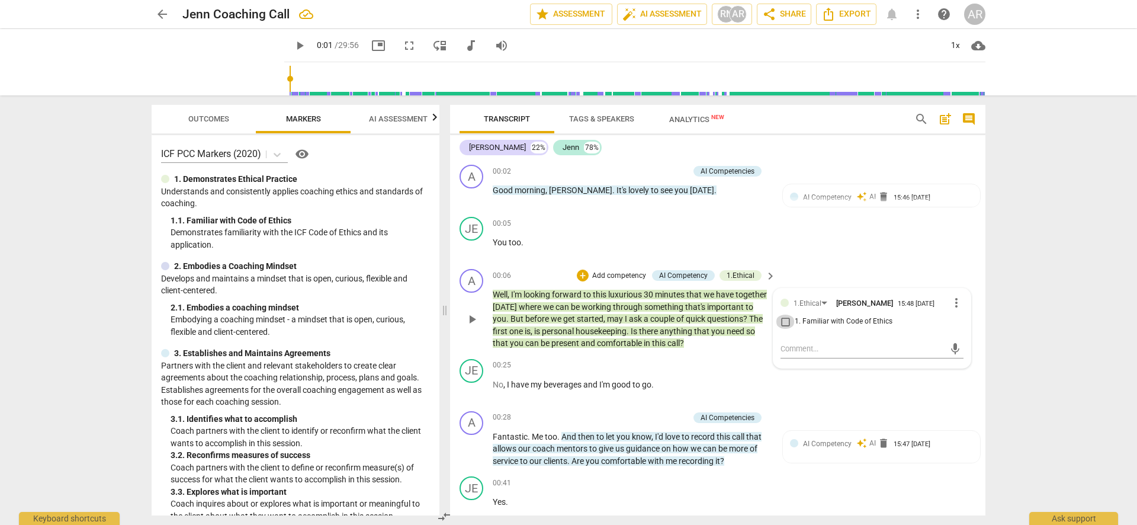
click at [782, 319] on input "1. Familiar with Code of Ethics" at bounding box center [785, 322] width 19 height 14
checkbox input "true"
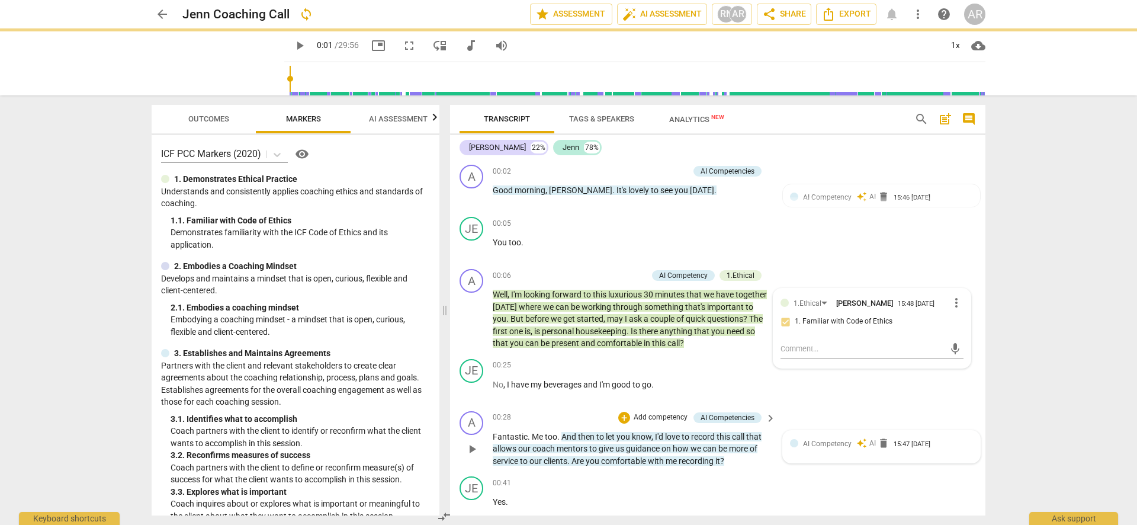
click at [824, 443] on span "AI Competency" at bounding box center [827, 444] width 49 height 8
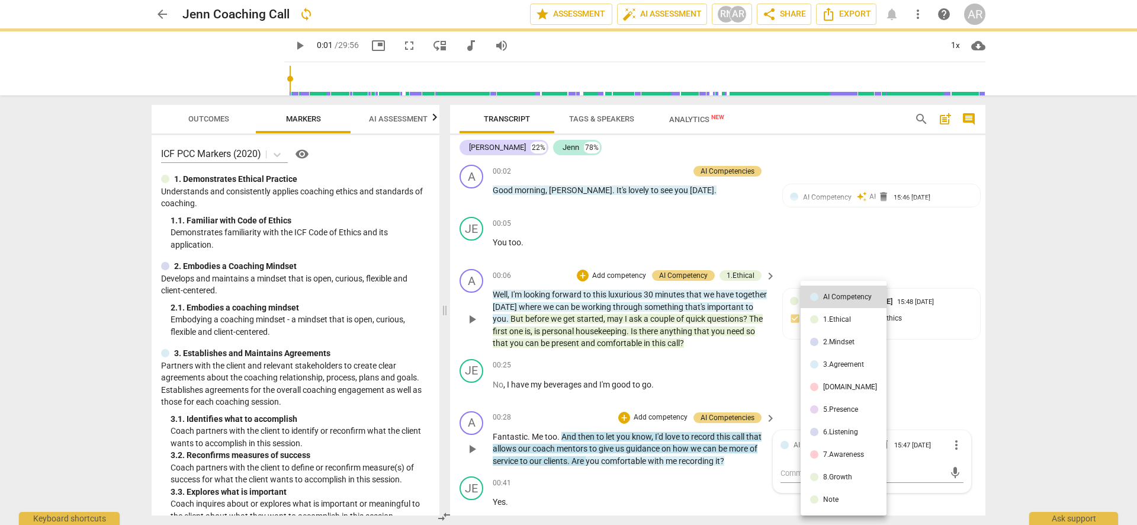
type input "2"
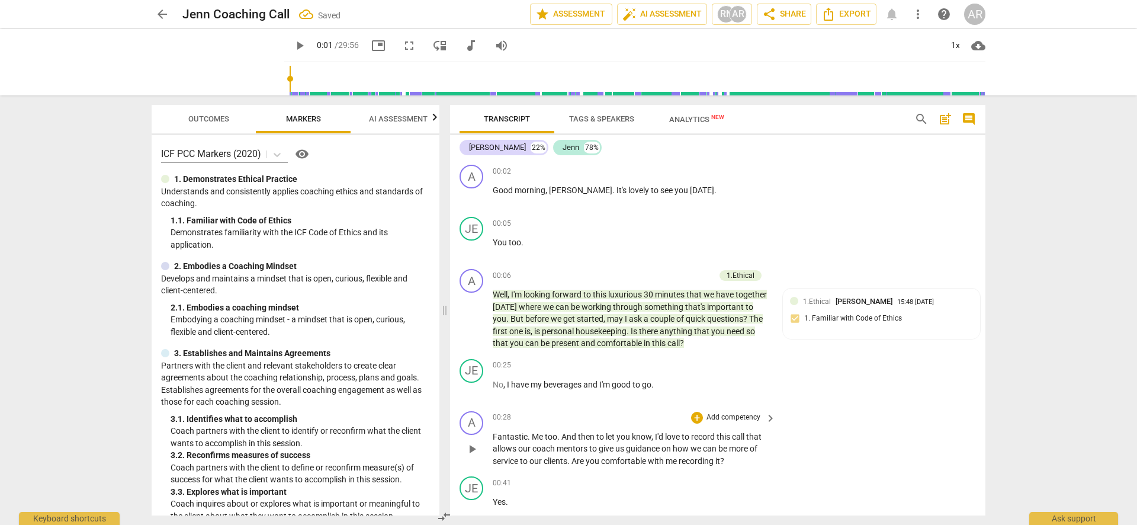
click at [728, 415] on p "Add competency" at bounding box center [734, 417] width 56 height 11
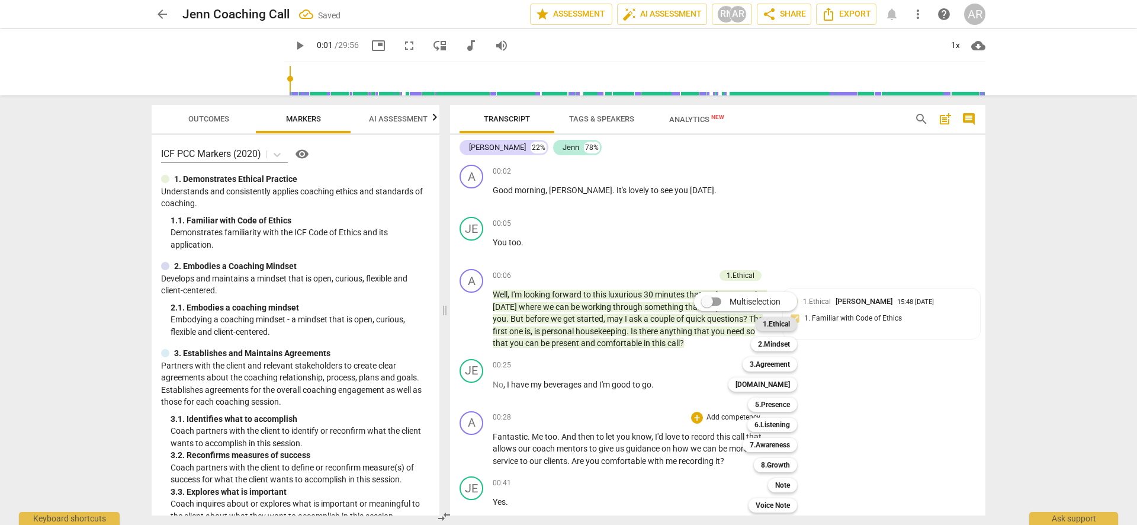
click at [782, 323] on b "1.Ethical" at bounding box center [776, 324] width 27 height 14
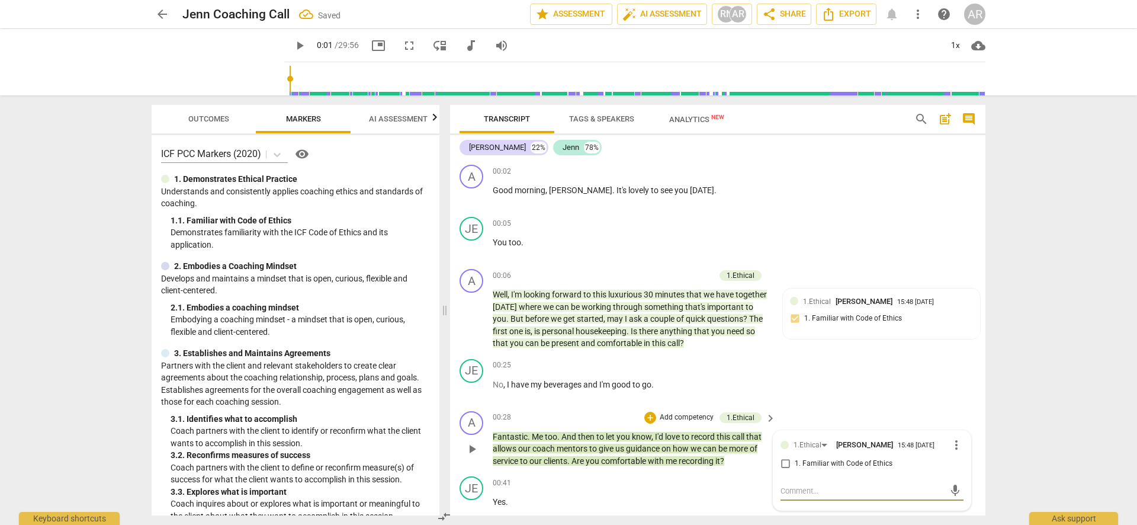
click at [780, 461] on input "1. Familiar with Code of Ethics" at bounding box center [785, 464] width 19 height 14
checkbox input "true"
drag, startPoint x: 1044, startPoint y: 283, endPoint x: 1031, endPoint y: 296, distance: 18.9
click at [1044, 283] on div "arrow_back Jenn Coaching Call Saved edit star Assessment auto_fix_high AI Asses…" at bounding box center [568, 262] width 1137 height 525
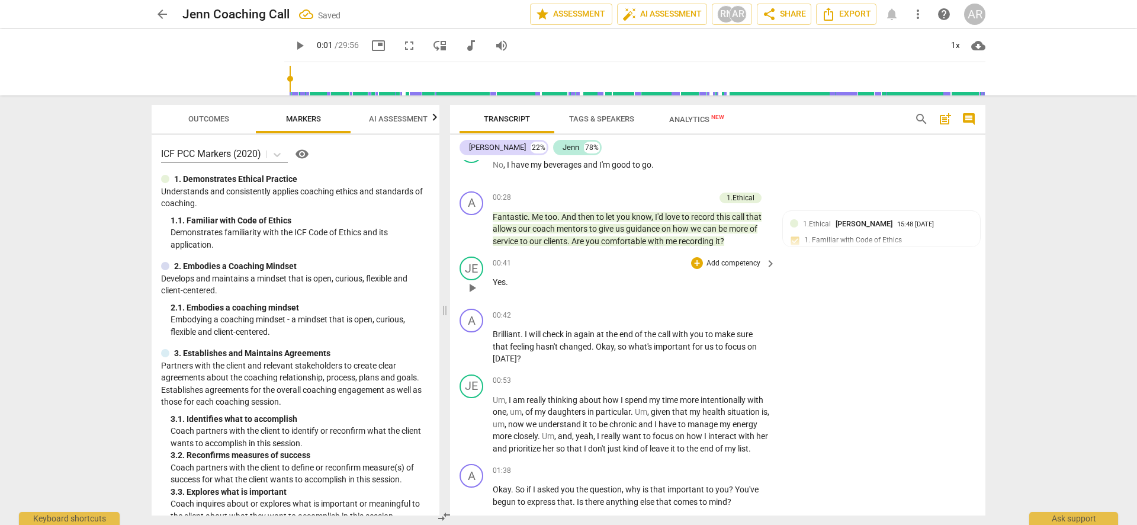
scroll to position [222, 0]
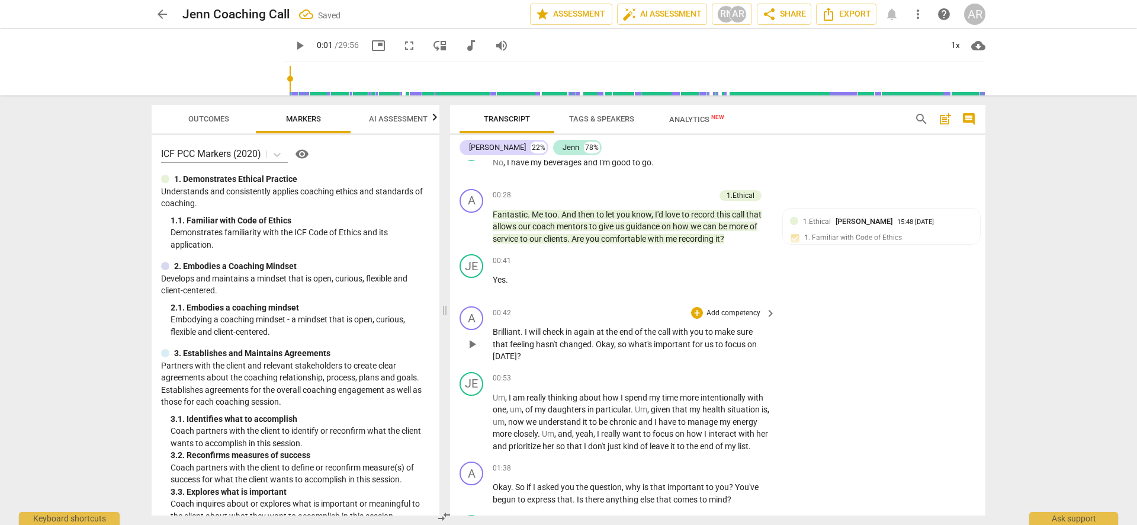
click at [723, 310] on p "Add competency" at bounding box center [734, 313] width 56 height 11
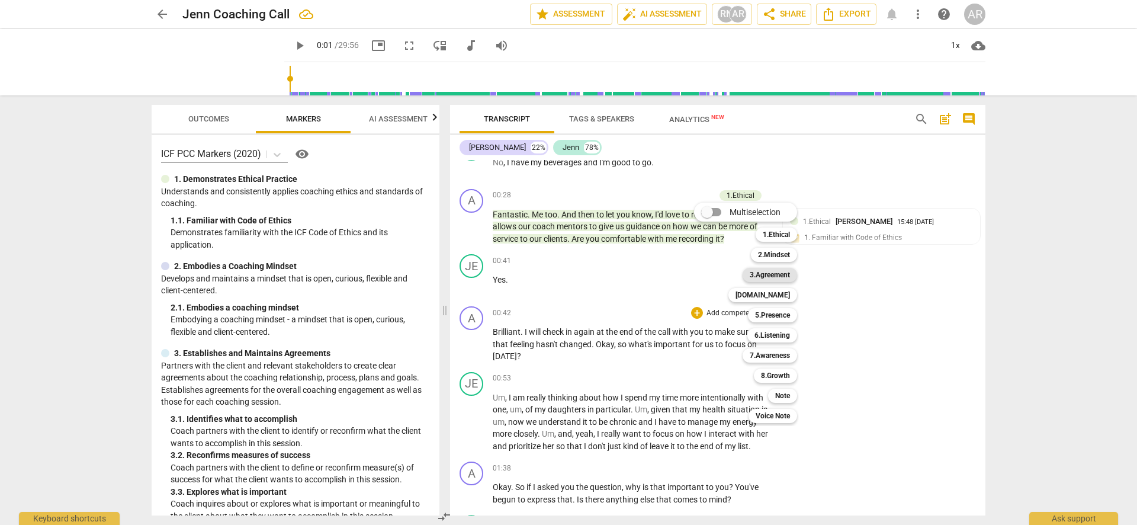
click at [772, 275] on b "3.Agreement" at bounding box center [770, 275] width 40 height 14
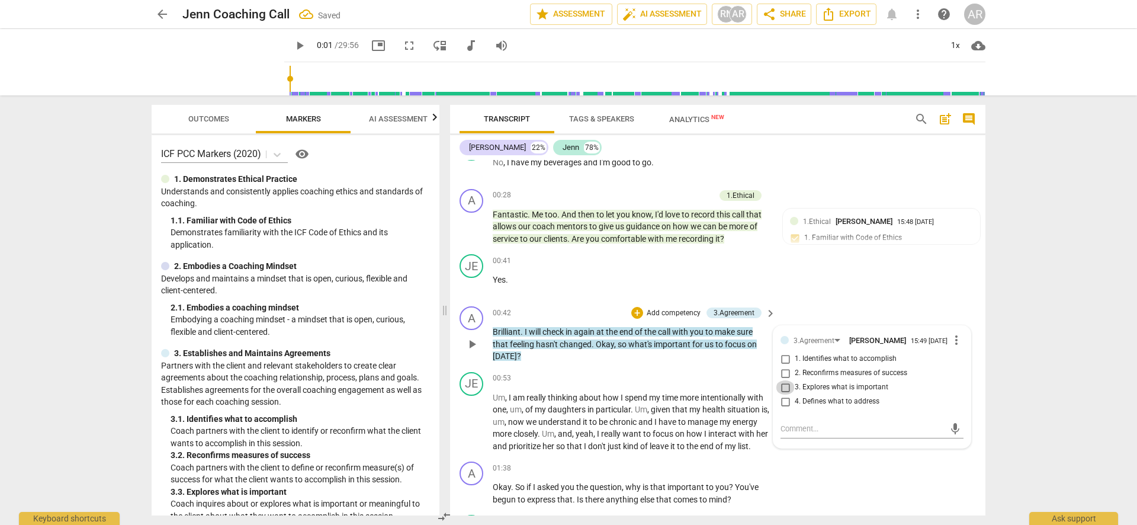
click at [783, 391] on input "3. Explores what is important" at bounding box center [785, 387] width 19 height 14
checkbox input "true"
click at [784, 406] on input "4. Defines what to address" at bounding box center [785, 402] width 19 height 14
checkbox input "true"
click at [1030, 393] on div "arrow_back Jenn Coaching Call Saved edit star Assessment auto_fix_high AI Asses…" at bounding box center [568, 262] width 1137 height 525
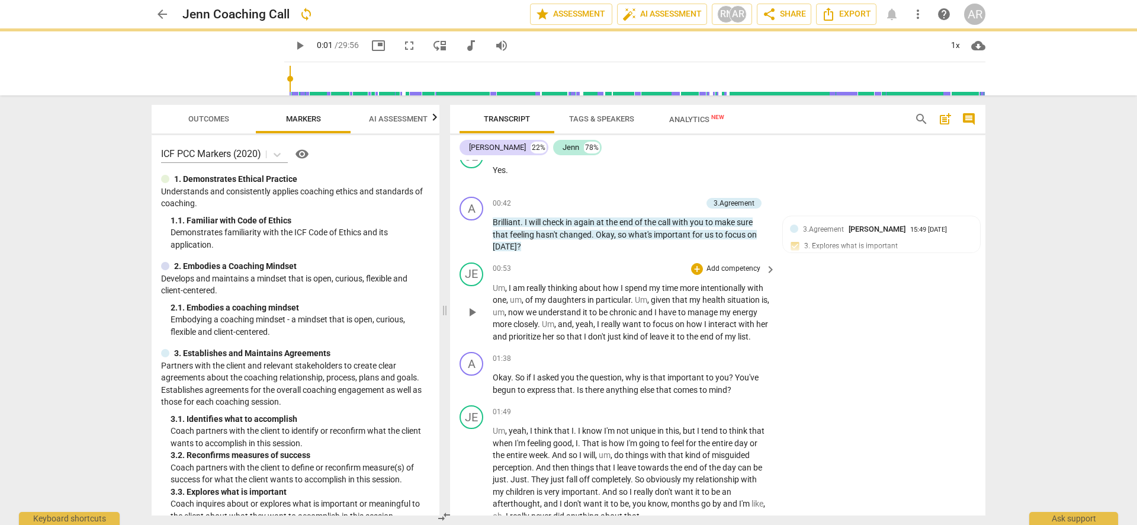
scroll to position [339, 0]
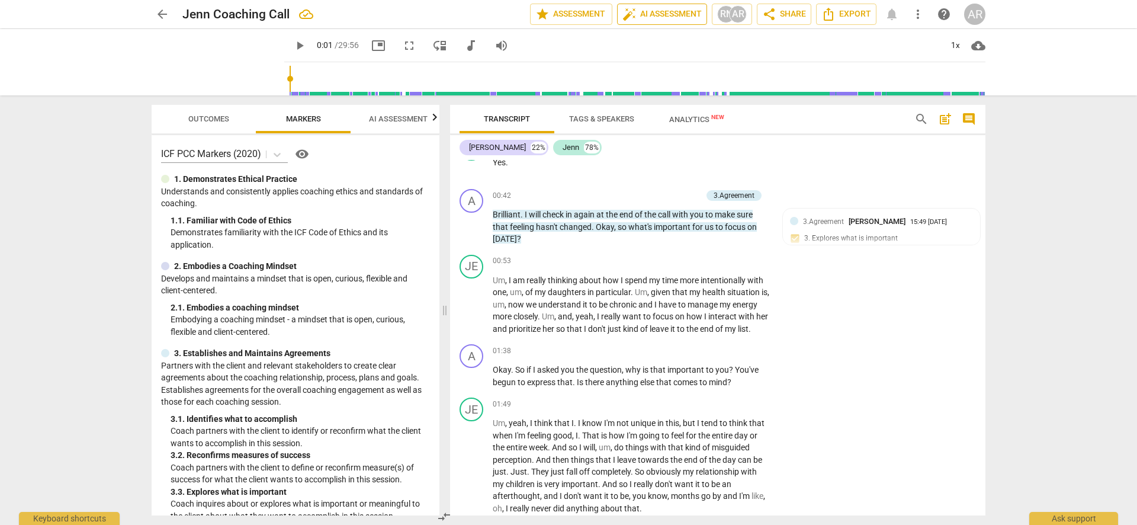
click at [664, 12] on span "auto_fix_high AI Assessment" at bounding box center [662, 14] width 79 height 14
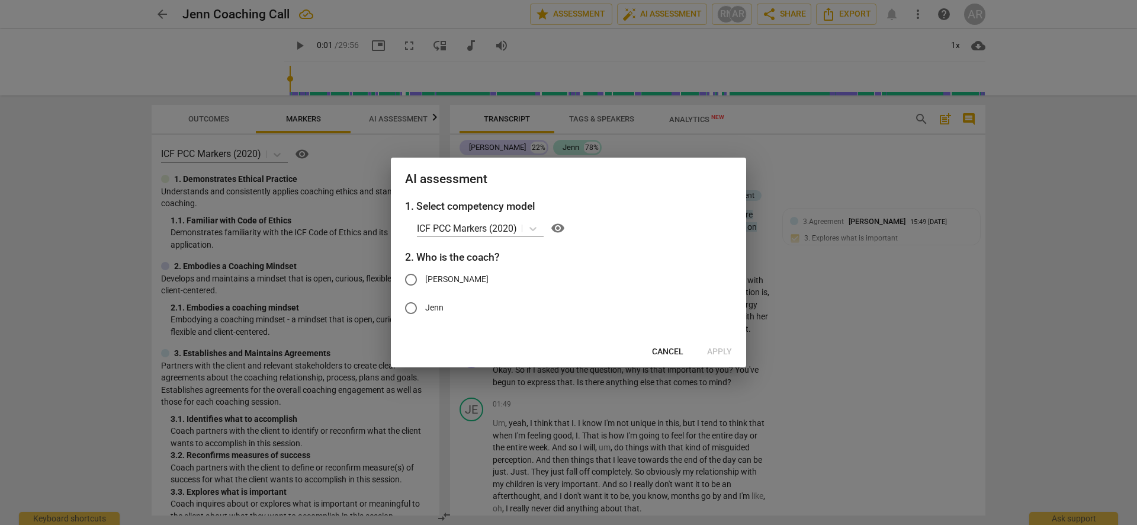
drag, startPoint x: 829, startPoint y: 222, endPoint x: 884, endPoint y: 259, distance: 67.0
click at [829, 222] on div at bounding box center [568, 262] width 1137 height 525
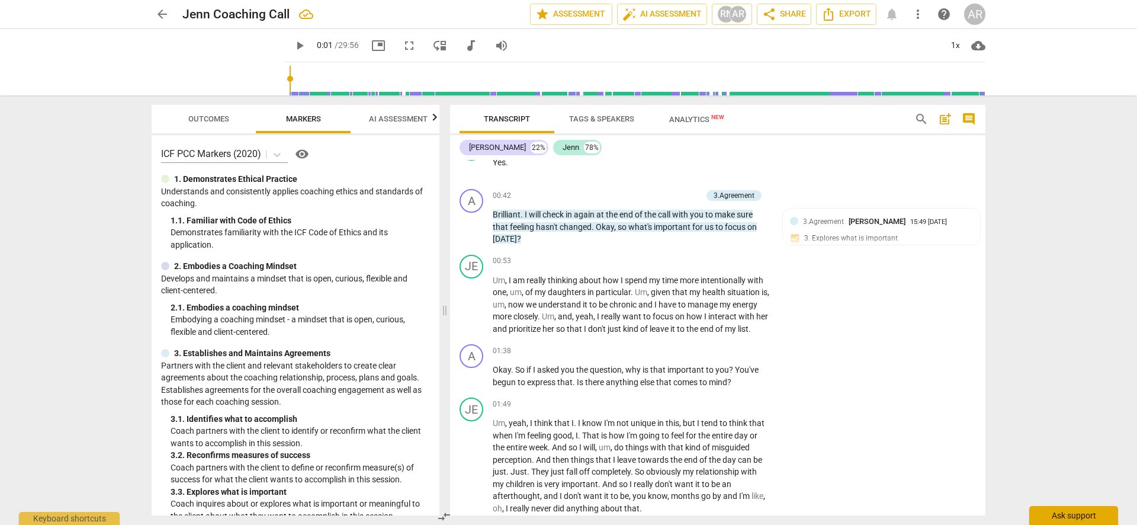
click at [1080, 517] on div "Ask support" at bounding box center [1074, 515] width 89 height 19
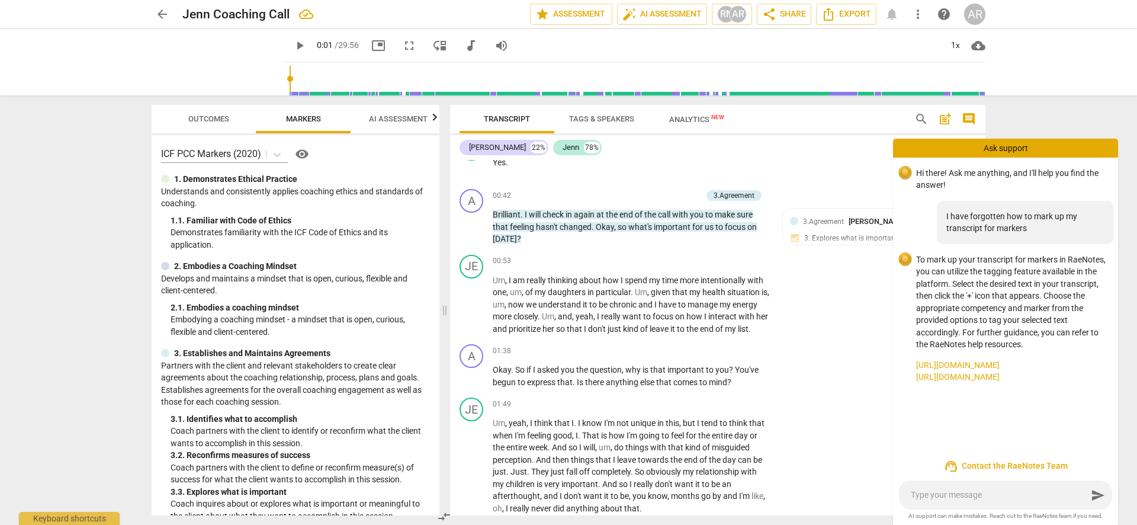
click at [996, 501] on textarea at bounding box center [999, 494] width 177 height 11
type textarea "I"
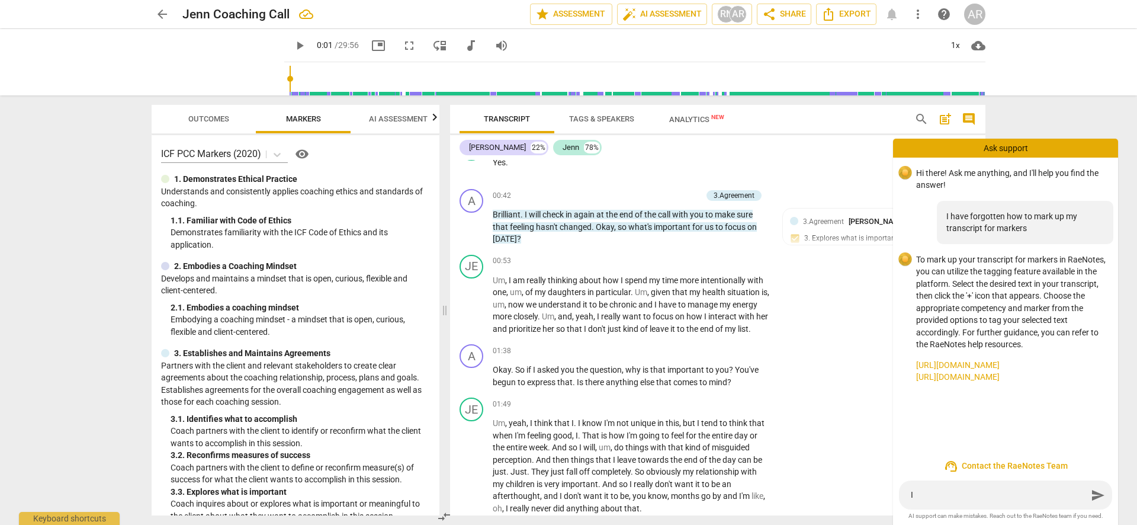
type textarea "I j"
type textarea "I ju"
type textarea "I jus"
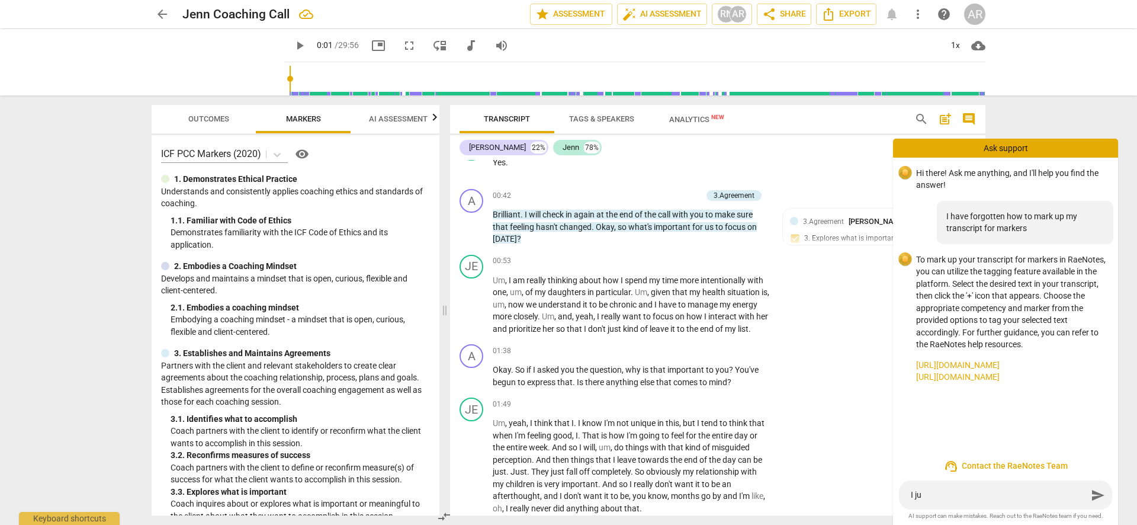
type textarea "I jus"
type textarea "I just"
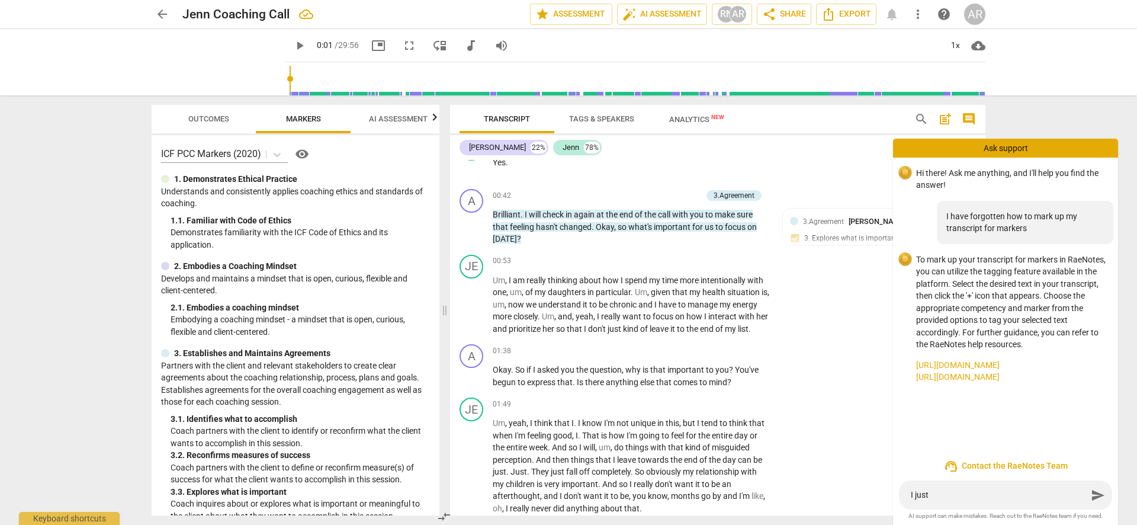
type textarea "I just a"
type textarea "I just as"
type textarea "I just ask"
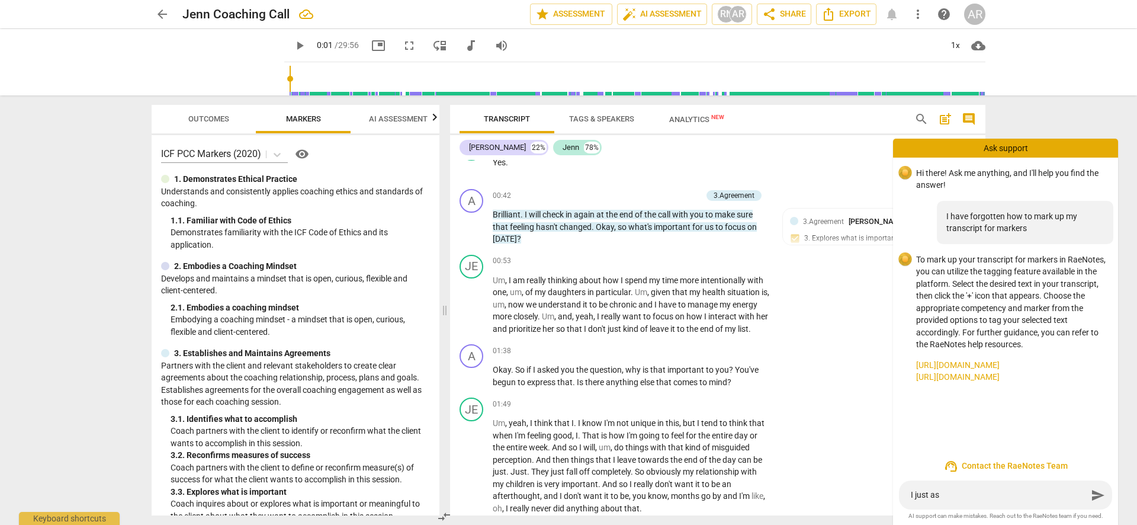
type textarea "I just ask"
type textarea "I just aske"
type textarea "I just asked"
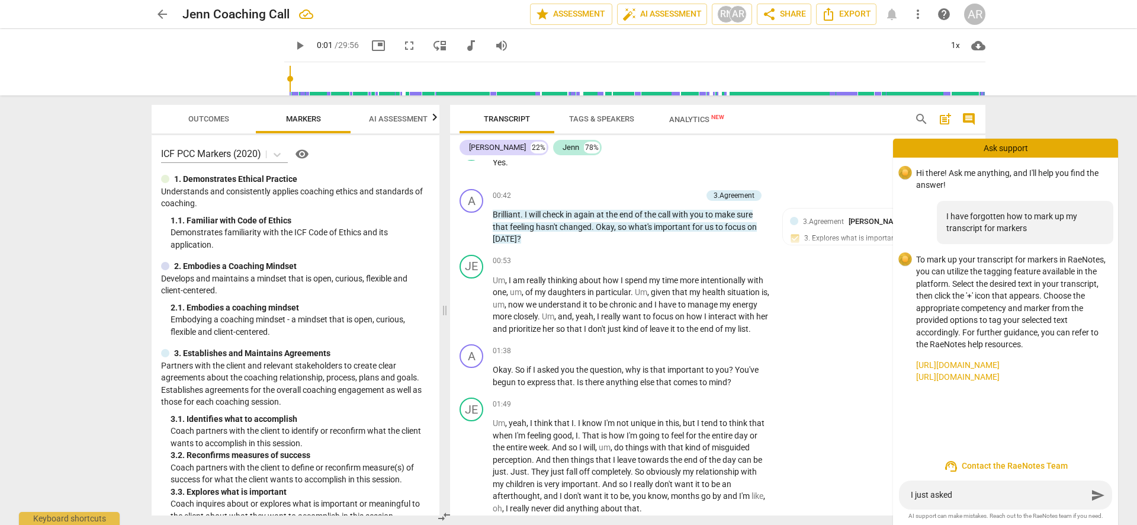
type textarea "I just asked"
type textarea "I just asked f"
type textarea "I just asked [PERSON_NAME]"
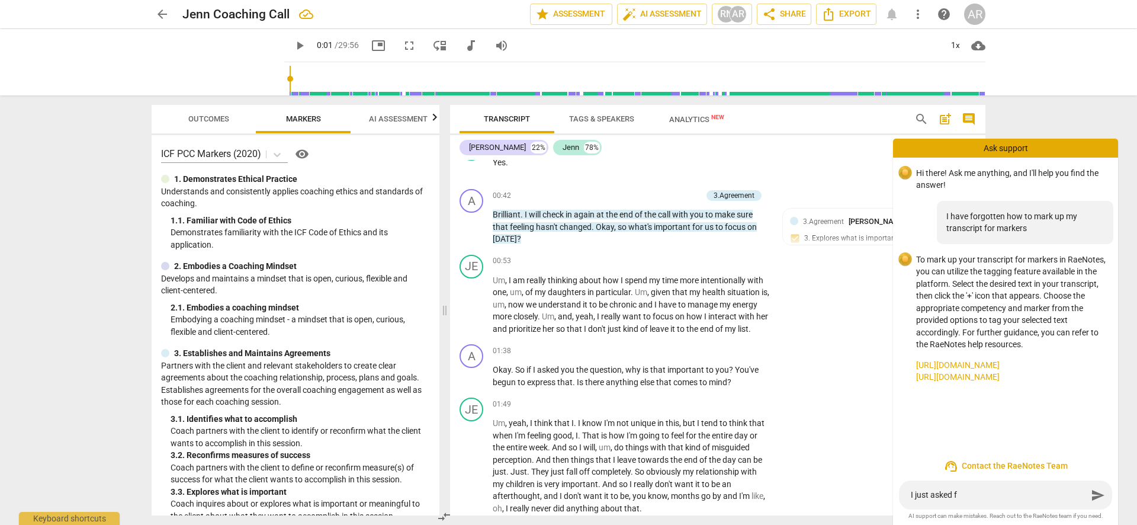
type textarea "I just asked [PERSON_NAME]"
type textarea "I just asked for"
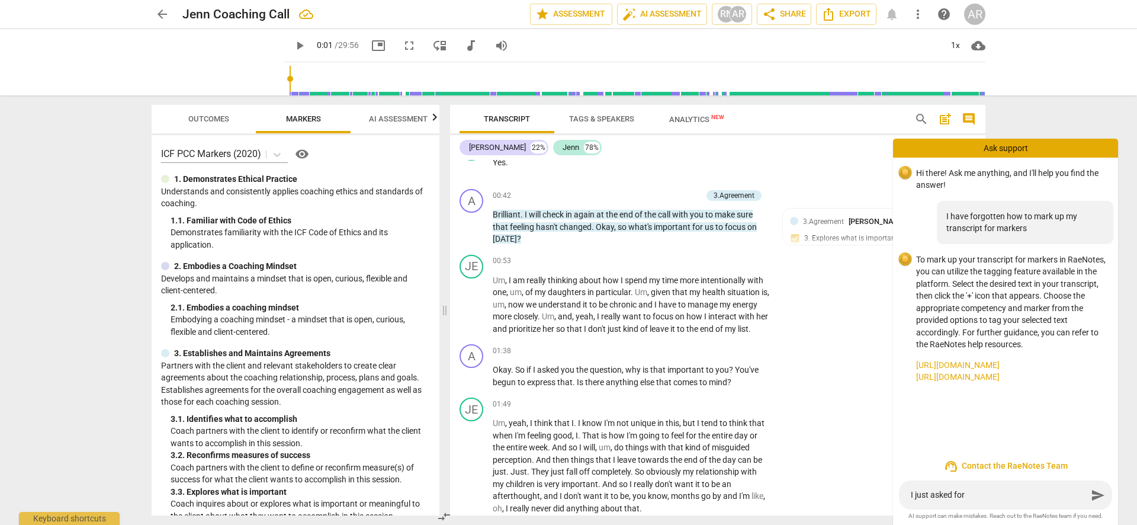
type textarea "I just asked for a"
type textarea "I just asked for an"
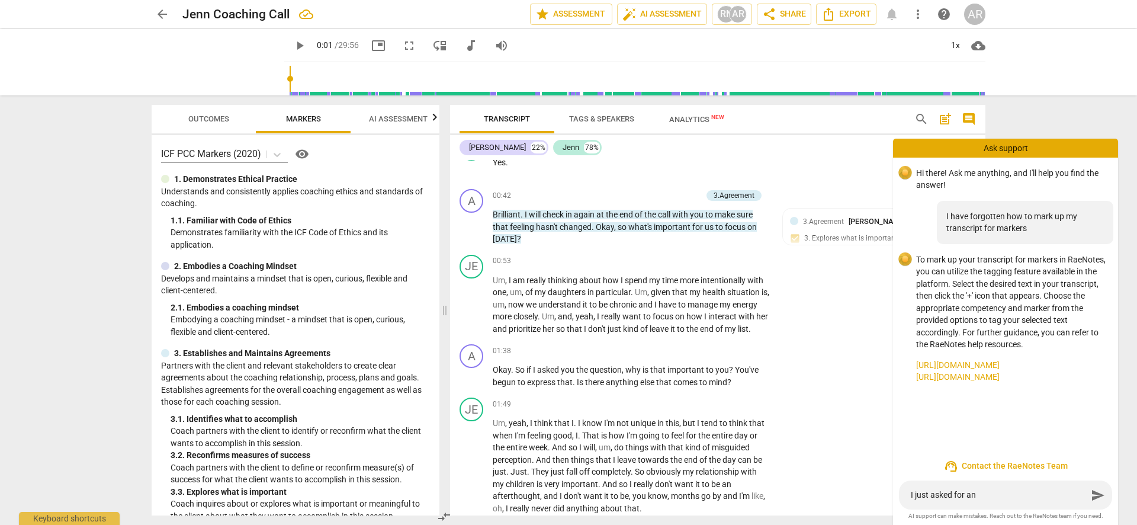
type textarea "I just asked for an"
type textarea "I just asked for an a"
type textarea "I just asked for an ai"
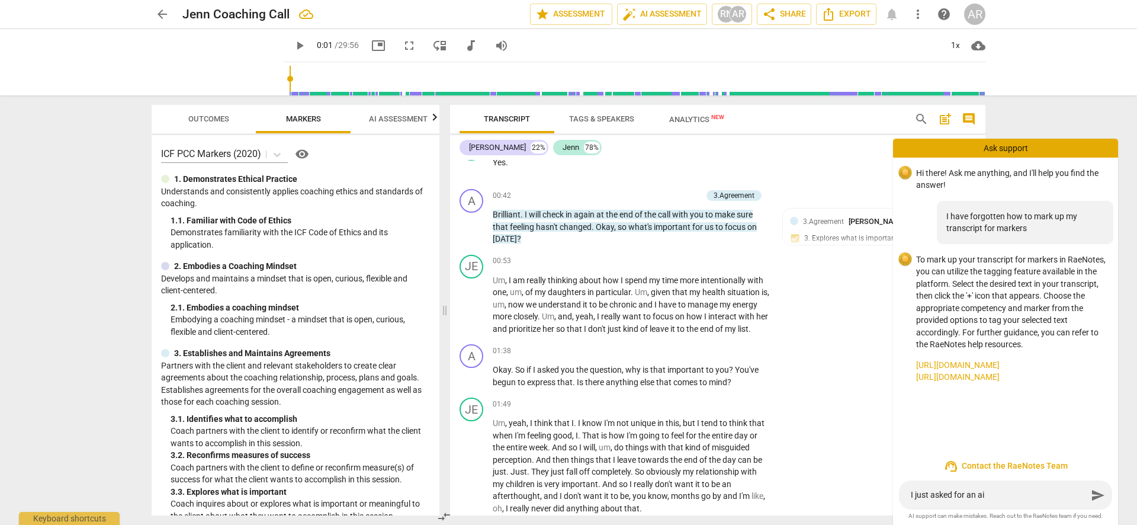
type textarea "I just asked for an ai"
type textarea "I just asked for an ai a"
type textarea "I just asked for an ai as"
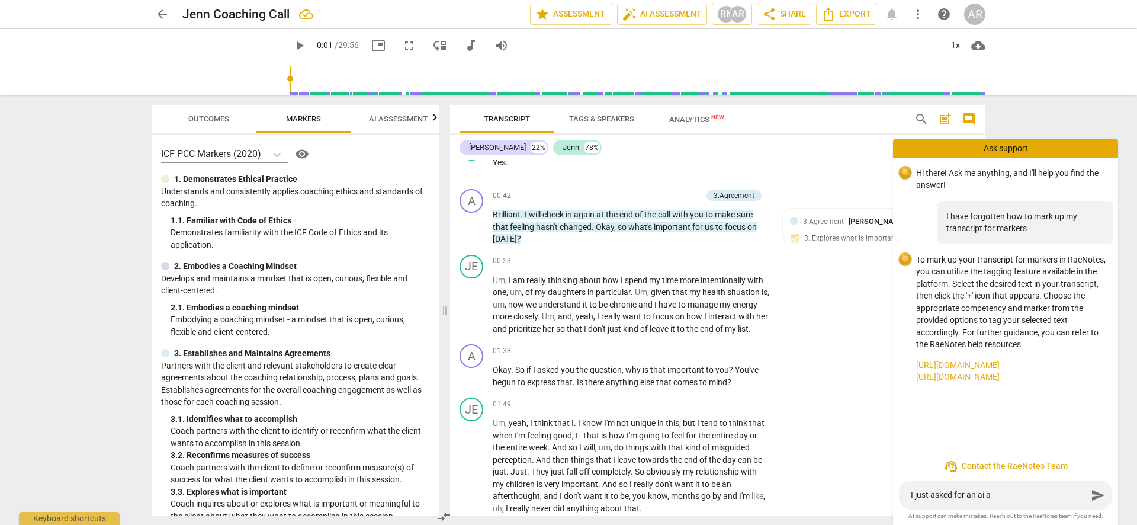
type textarea "I just asked for an ai as"
type textarea "I just asked for an ai ass"
type textarea "I just asked for an ai asse"
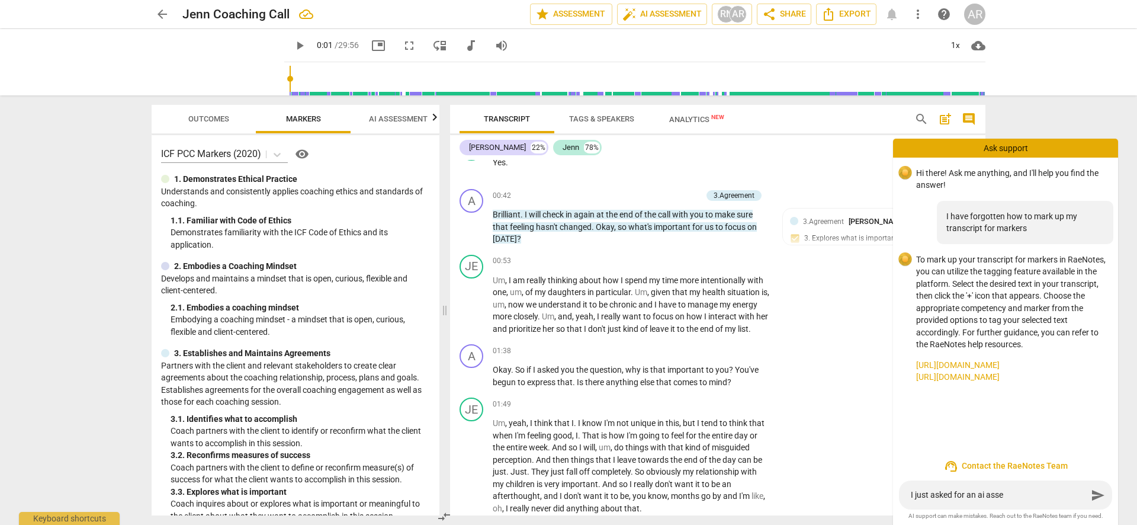
type textarea "I just asked for an ai asses"
type textarea "I just asked for an ai assess"
type textarea "I just asked for an ai assessm"
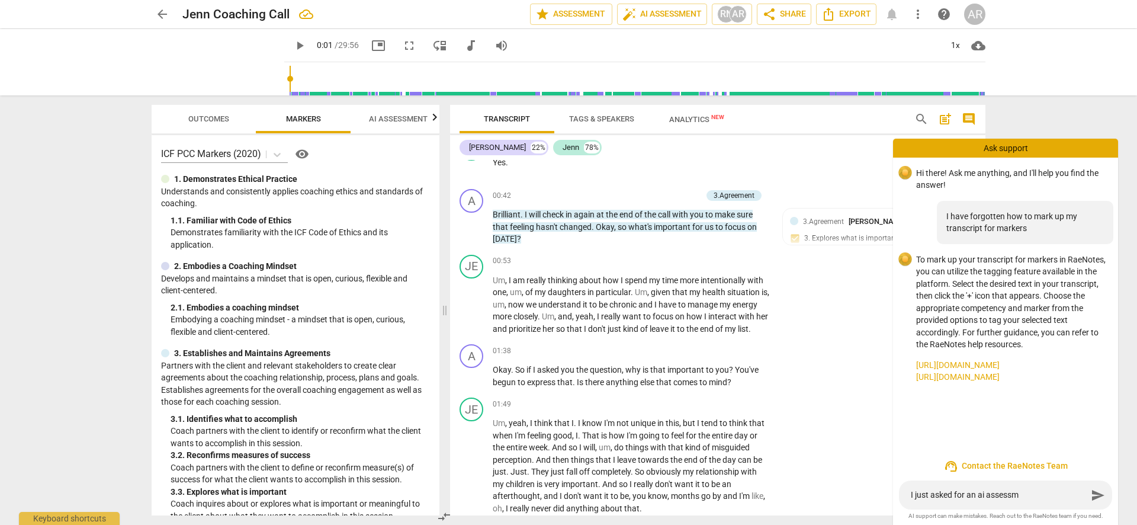
type textarea "I just asked for an ai assessme"
type textarea "I just asked for an ai assessmet"
type textarea "I just asked for an ai assessmetn"
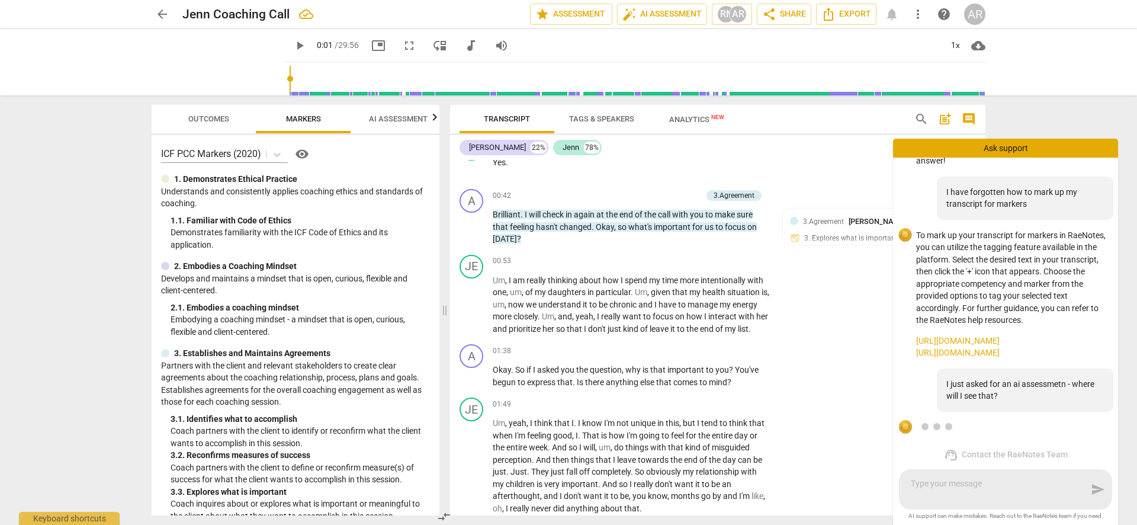
scroll to position [105, 0]
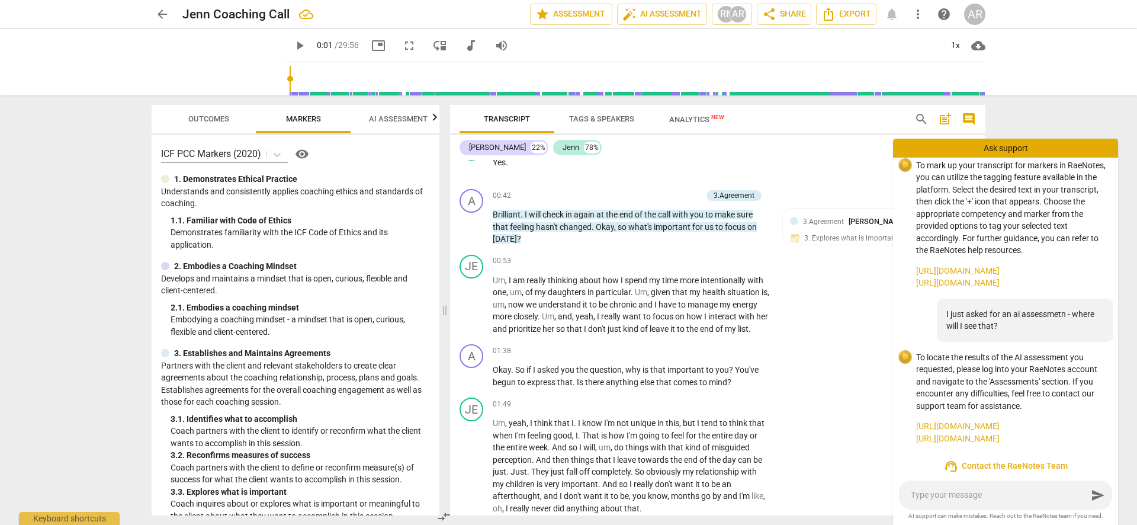
drag, startPoint x: 950, startPoint y: 496, endPoint x: 898, endPoint y: 478, distance: 55.3
click at [567, 10] on span "star Assessment" at bounding box center [572, 14] width 72 height 14
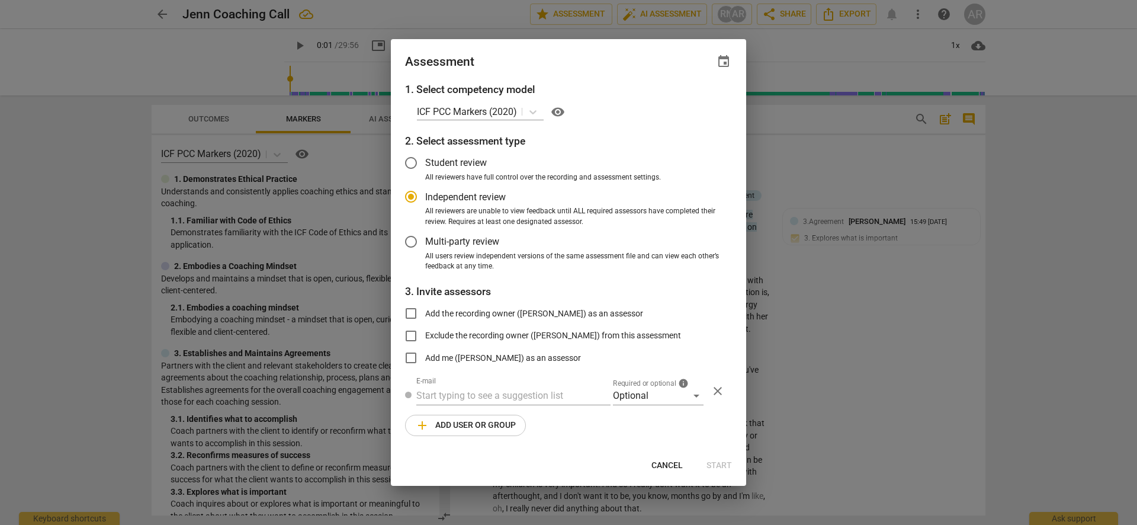
click at [666, 464] on span "Cancel" at bounding box center [667, 466] width 31 height 12
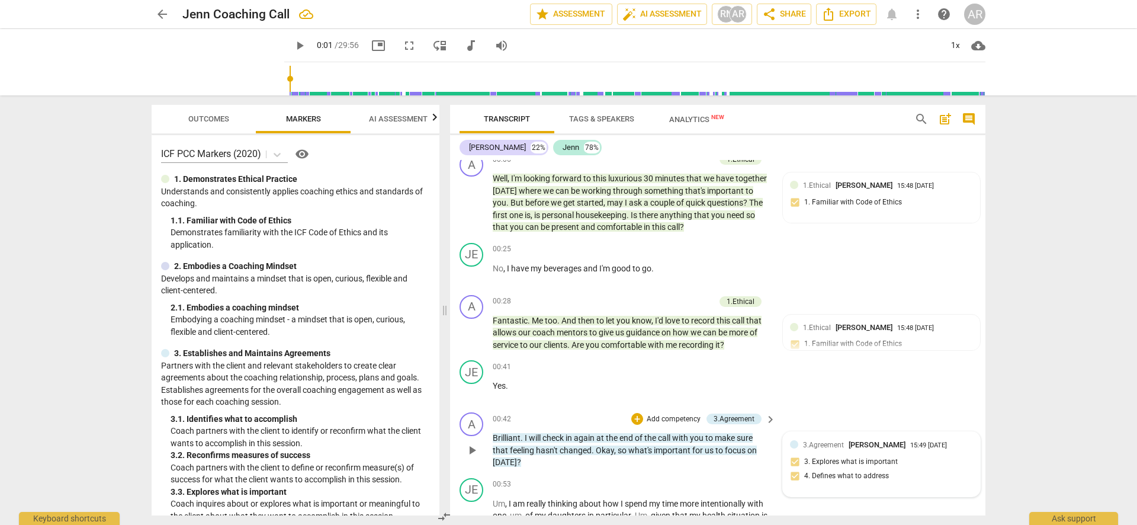
scroll to position [0, 0]
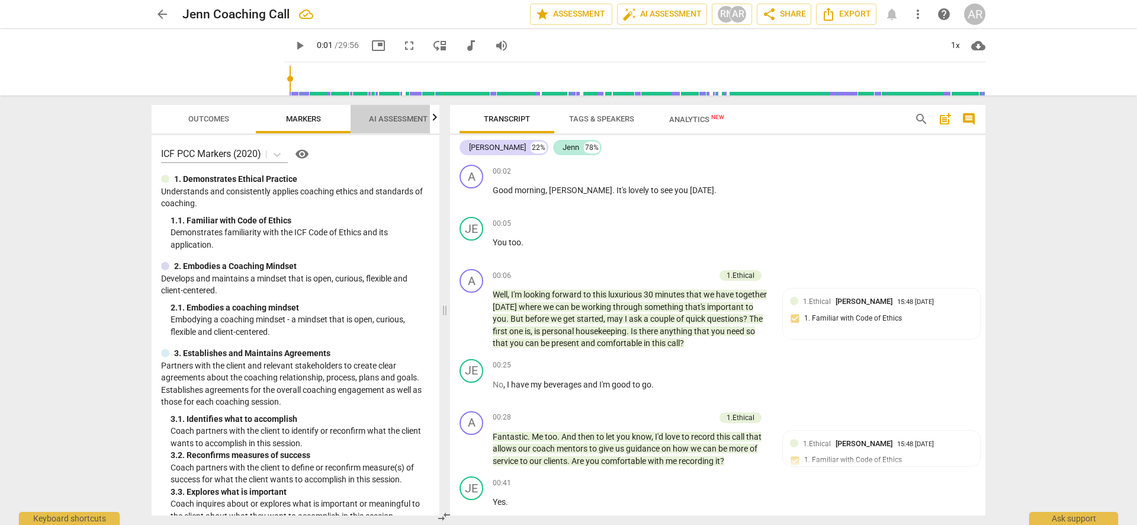
click at [387, 119] on span "AI Assessment" at bounding box center [398, 118] width 59 height 9
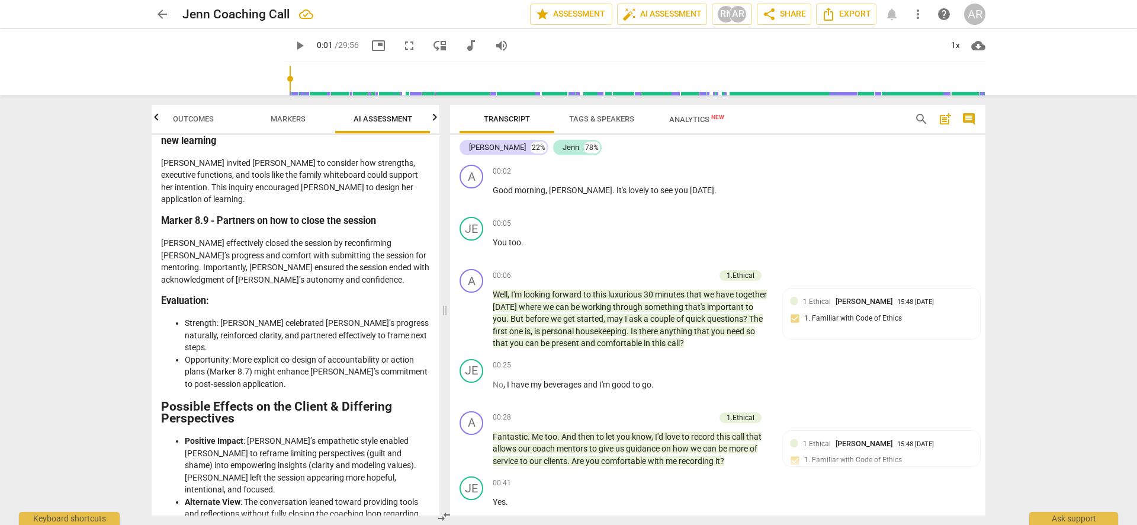
scroll to position [2444, 0]
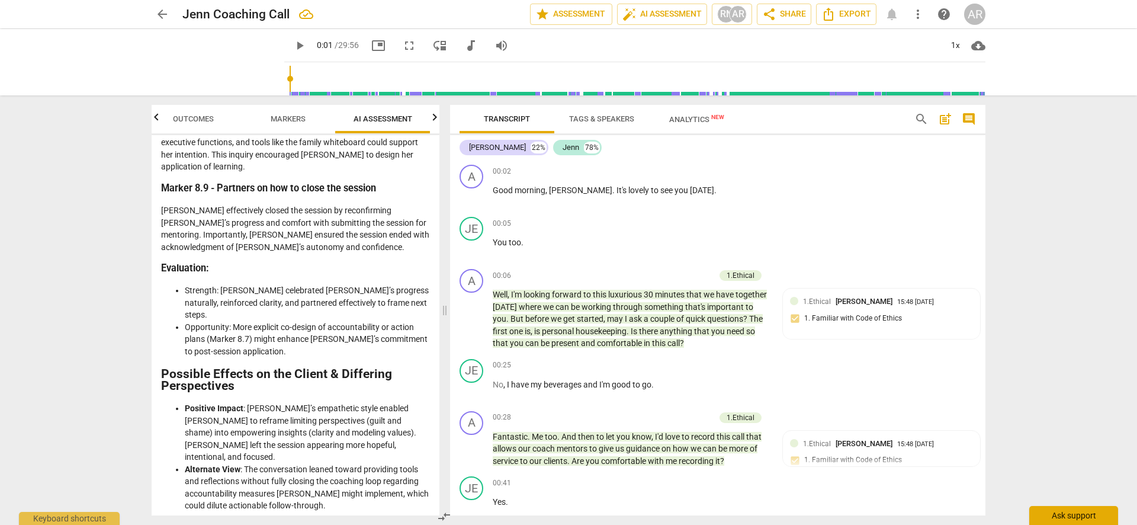
click at [1083, 518] on div "Ask support" at bounding box center [1074, 515] width 89 height 19
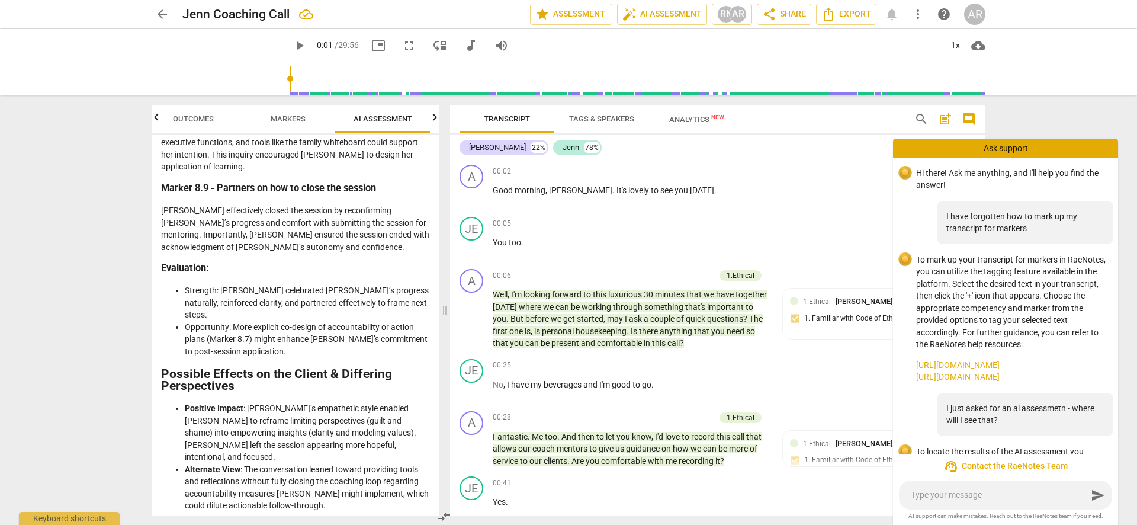
scroll to position [105, 0]
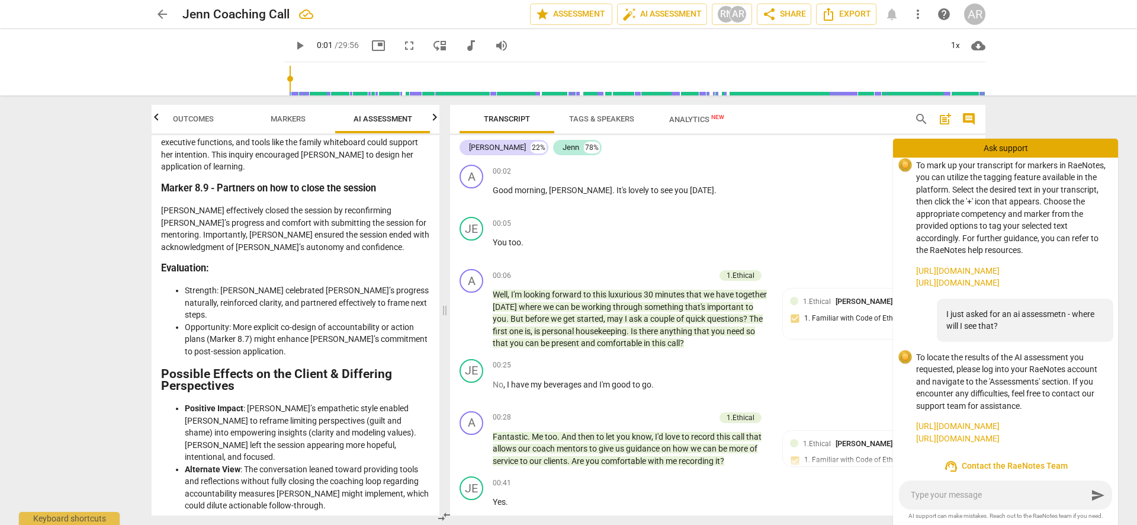
click at [1002, 497] on textarea at bounding box center [999, 494] width 177 height 11
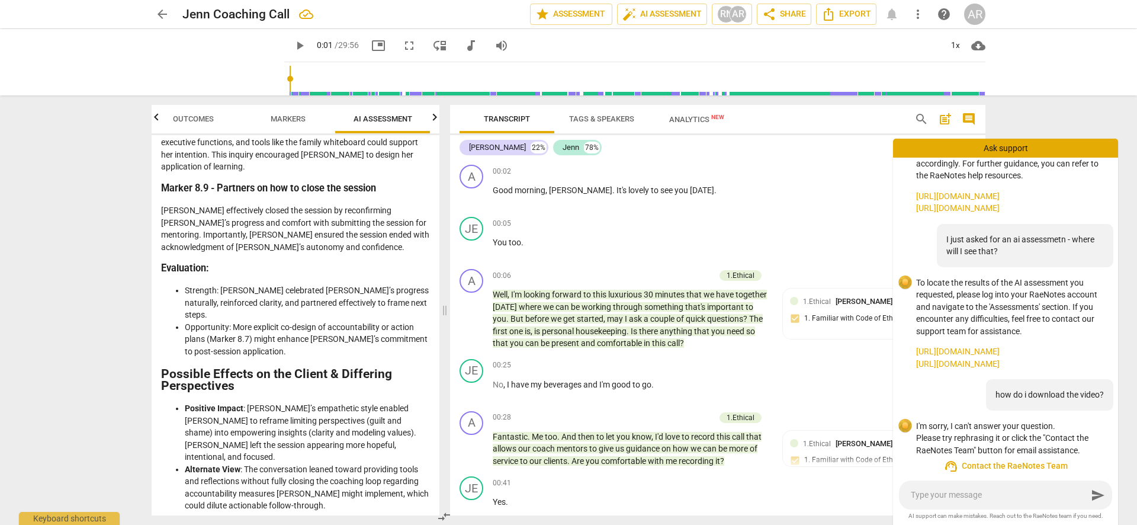
scroll to position [204, 0]
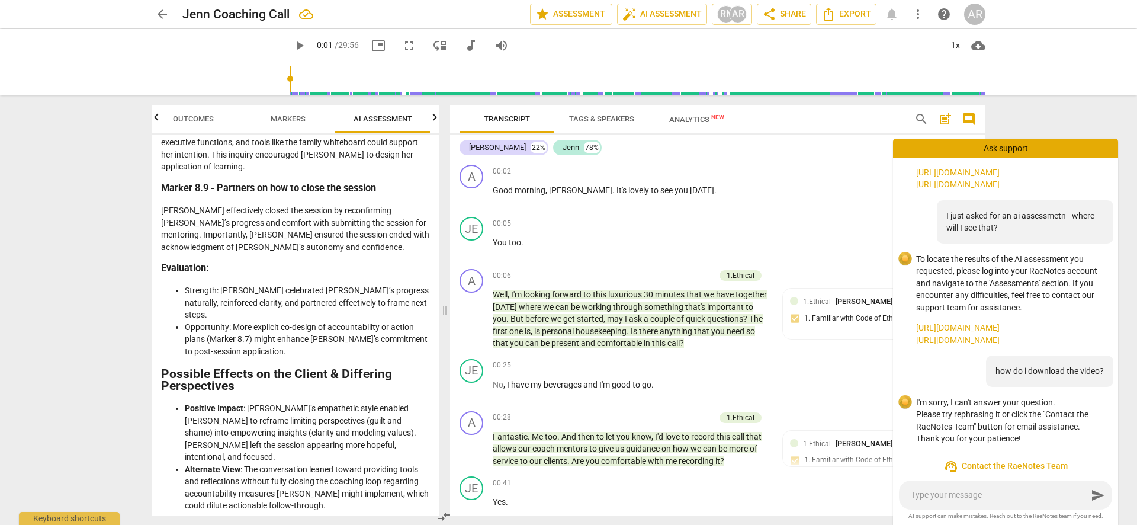
click at [985, 491] on textarea at bounding box center [999, 494] width 177 height 11
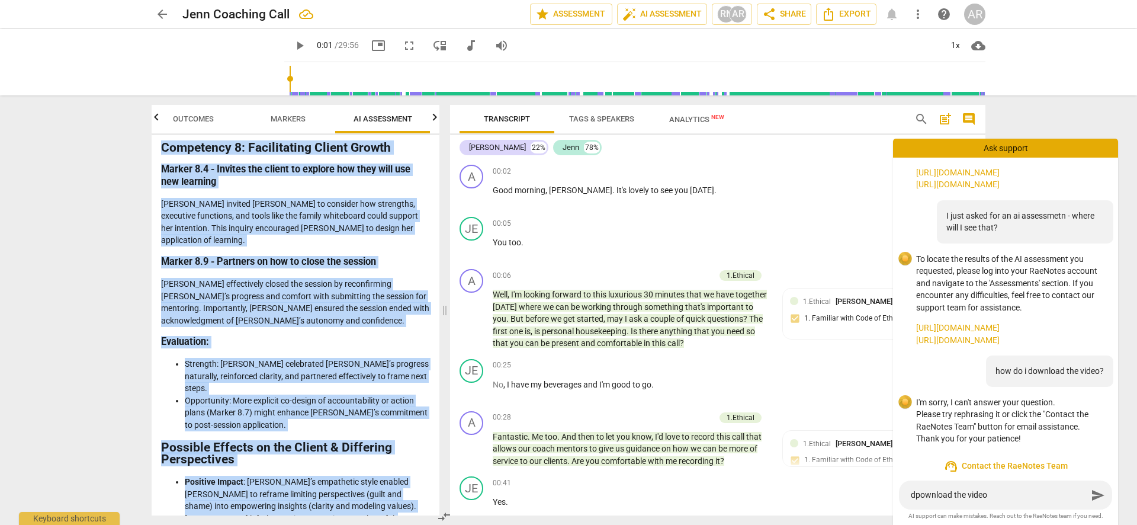
scroll to position [2444, 0]
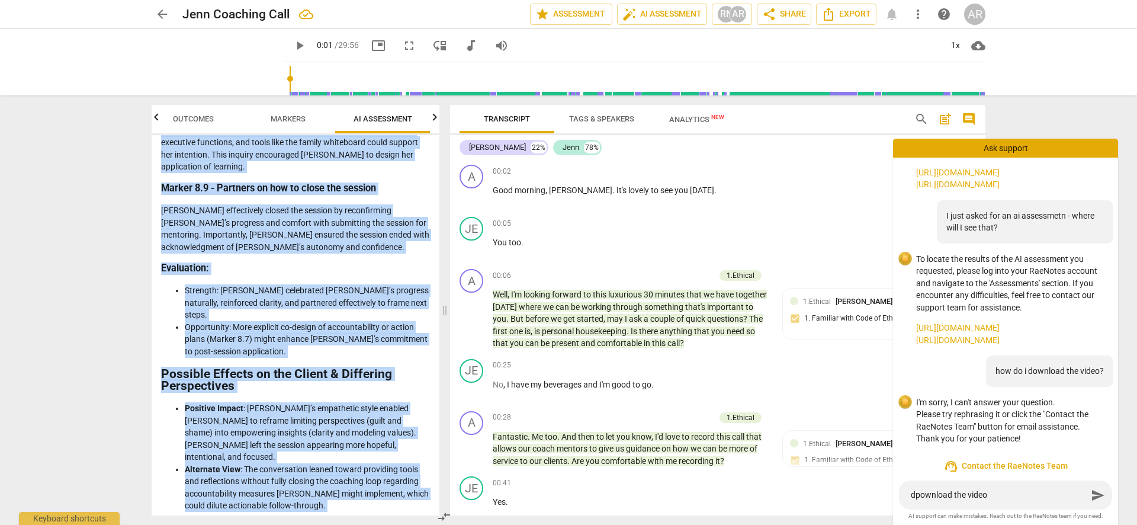
drag, startPoint x: 231, startPoint y: 194, endPoint x: 286, endPoint y: 485, distance: 295.9
copy div "Loremipsumdo Sita consecte adipiscin eli seddoeiu tempori utlabor Etdolo (mag a…"
click at [513, 118] on span "Transcript" at bounding box center [507, 118] width 46 height 9
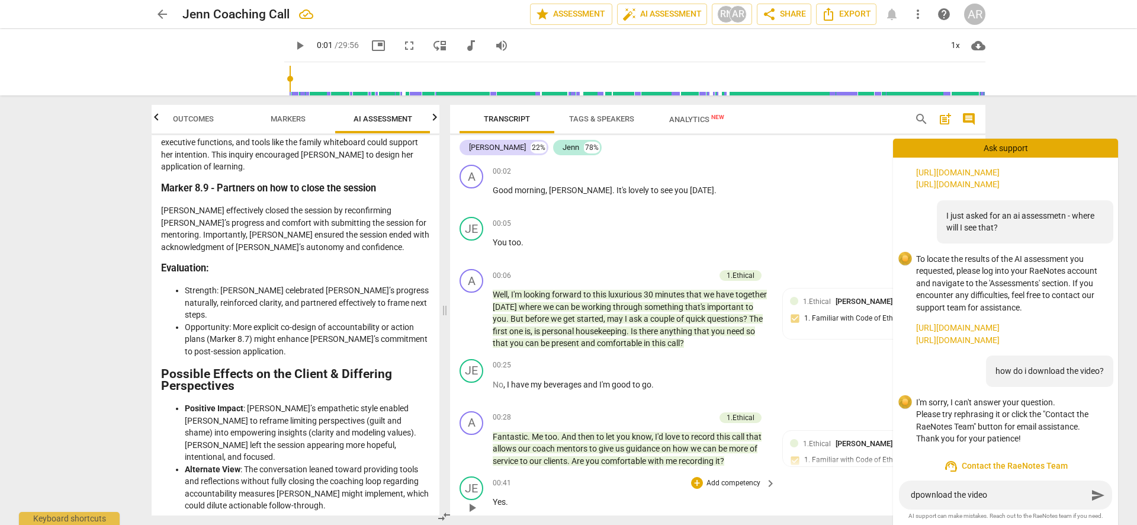
drag, startPoint x: 1022, startPoint y: 495, endPoint x: 827, endPoint y: 496, distance: 195.5
click at [827, 0] on div "arrow_back Jenn Coaching Call edit star Assessment auto_fix_high AI Assessment …" at bounding box center [568, 0] width 1137 height 0
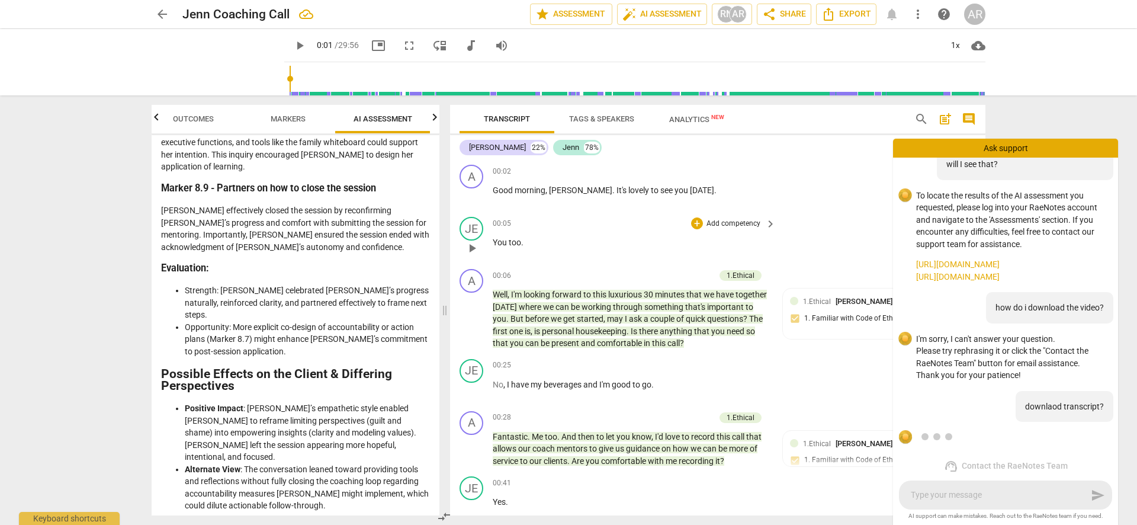
scroll to position [348, 0]
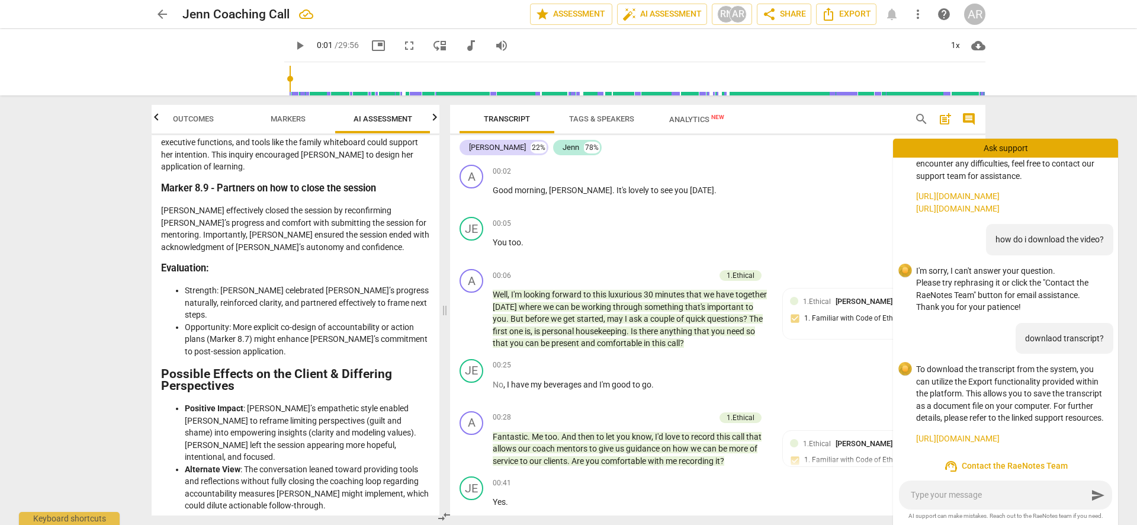
click at [1018, 438] on link "[URL][DOMAIN_NAME]" at bounding box center [1012, 438] width 193 height 12
click at [855, 14] on span "Export" at bounding box center [847, 14] width 50 height 14
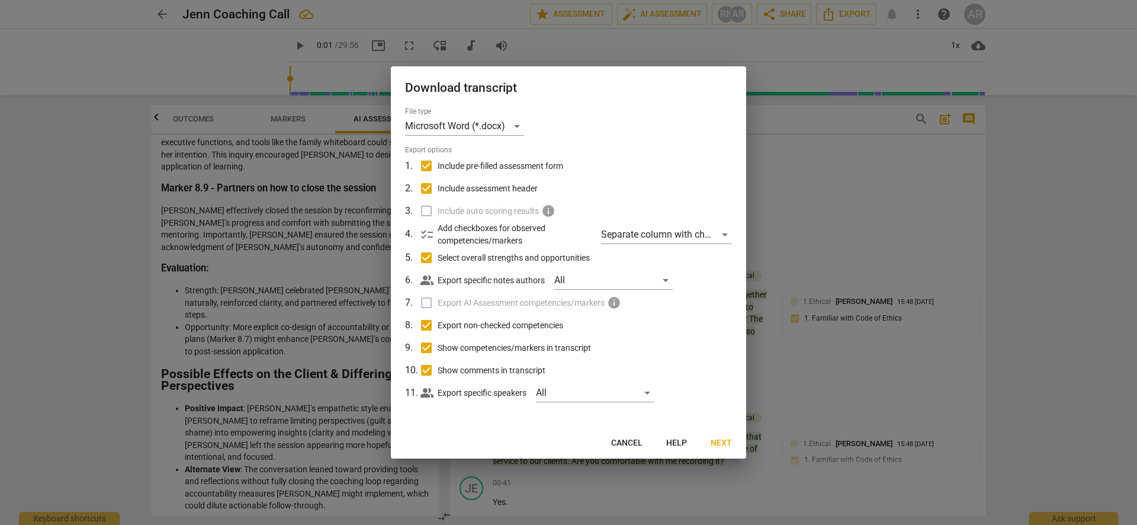
click at [427, 165] on input "Include pre-filled assessment form" at bounding box center [426, 166] width 23 height 23
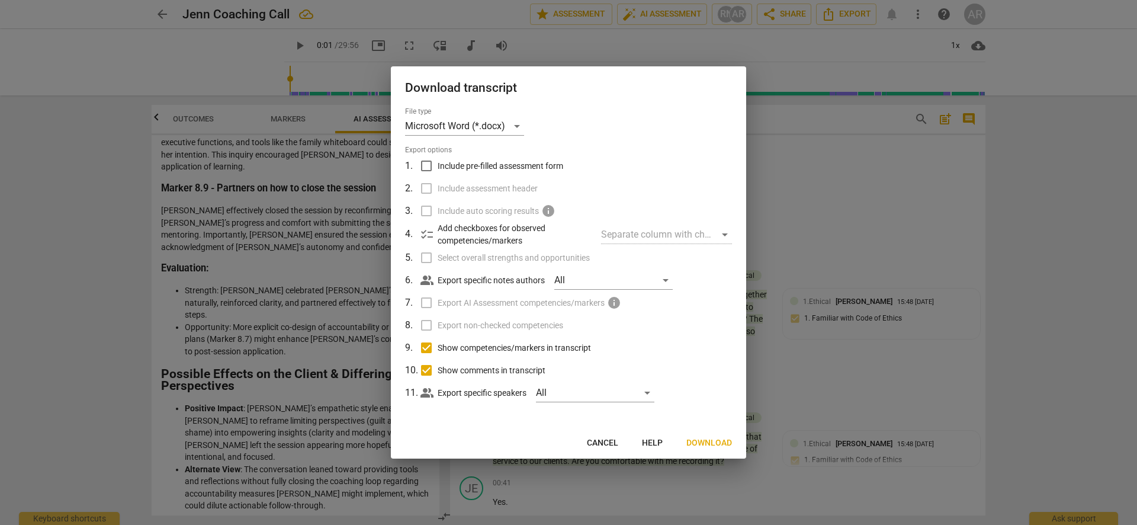
click at [422, 183] on label "Include assessment header" at bounding box center [567, 188] width 310 height 23
drag, startPoint x: 421, startPoint y: 347, endPoint x: 517, endPoint y: 358, distance: 97.2
click at [421, 347] on input "Show competencies/markers in transcript" at bounding box center [426, 347] width 23 height 23
click at [425, 370] on input "Show comments in transcript" at bounding box center [426, 370] width 23 height 23
click at [713, 440] on span "Download" at bounding box center [710, 443] width 46 height 12
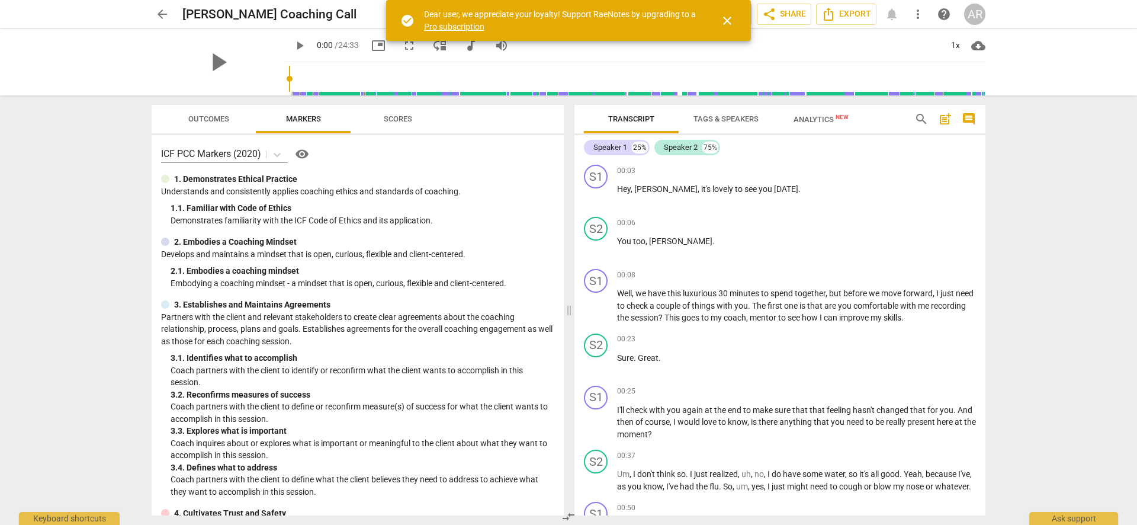
click at [719, 117] on span "Tags & Speakers" at bounding box center [726, 118] width 65 height 9
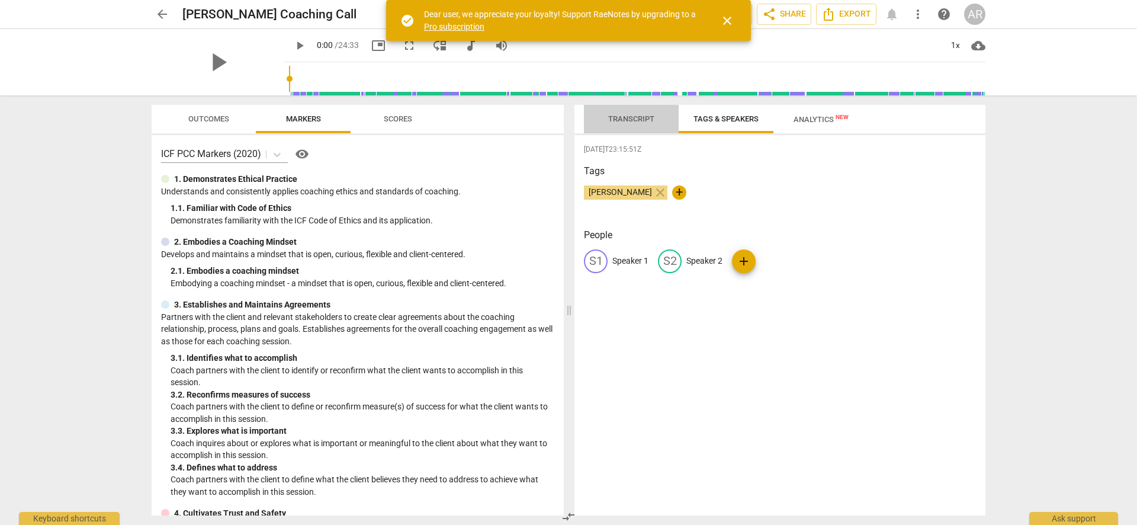
click at [636, 117] on span "Transcript" at bounding box center [631, 118] width 46 height 9
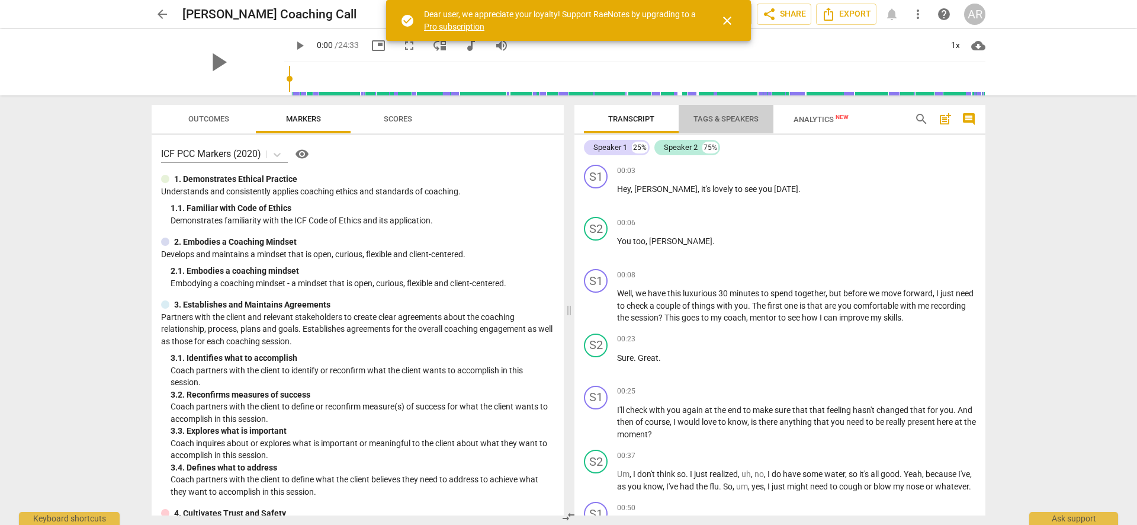
click at [714, 118] on span "Tags & Speakers" at bounding box center [726, 118] width 65 height 9
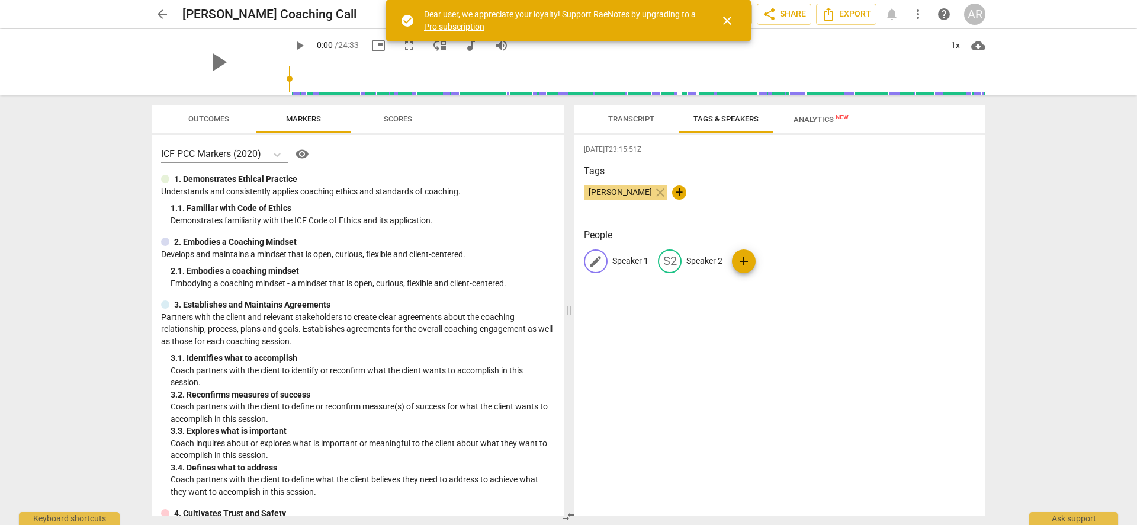
click at [620, 259] on p "Speaker 1" at bounding box center [631, 261] width 36 height 12
type input "[PERSON_NAME]"
click at [769, 258] on p "Speaker 2" at bounding box center [782, 261] width 36 height 12
type input "Erica"
click at [777, 329] on div "2025-08-20T23:15:51Z Tags Angela Raspass close + People A Angela edit Erica del…" at bounding box center [780, 325] width 411 height 380
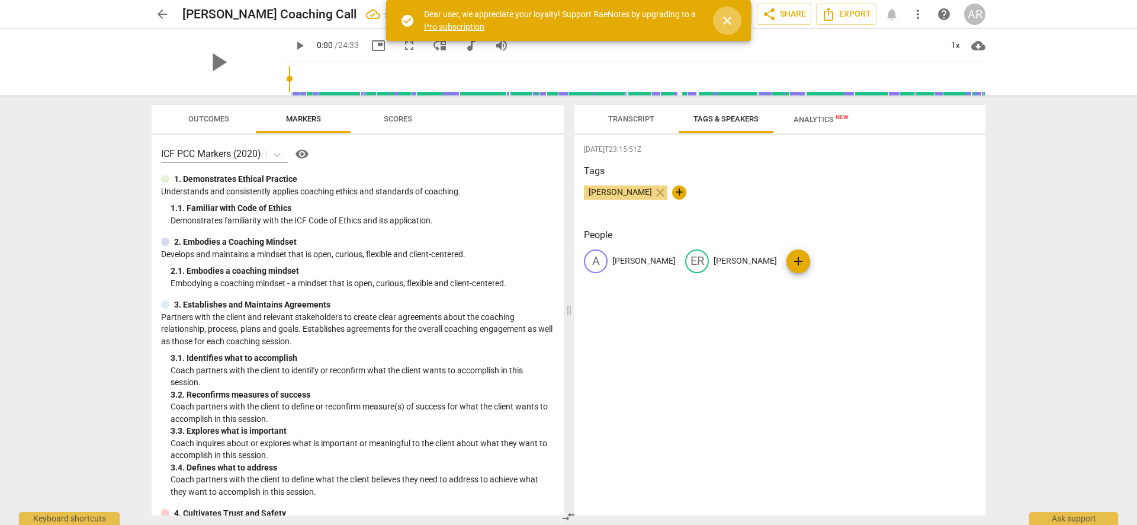
drag, startPoint x: 723, startPoint y: 19, endPoint x: 802, endPoint y: 75, distance: 97.0
click at [723, 19] on span "close" at bounding box center [727, 21] width 14 height 14
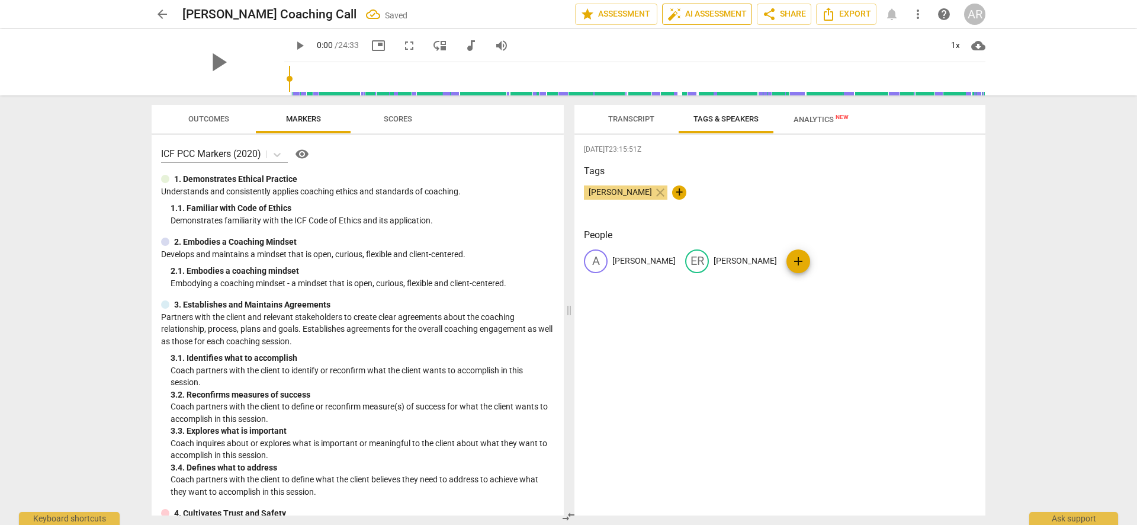
click at [708, 18] on span "auto_fix_high AI Assessment" at bounding box center [707, 14] width 79 height 14
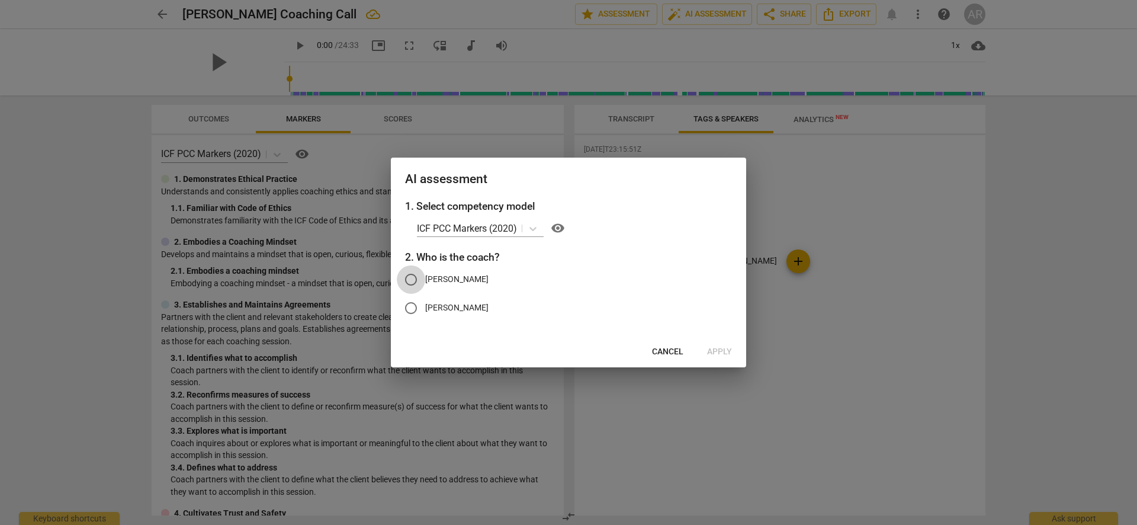
drag, startPoint x: 412, startPoint y: 281, endPoint x: 428, endPoint y: 287, distance: 16.9
click at [413, 282] on input "[PERSON_NAME]" at bounding box center [411, 279] width 28 height 28
radio input "true"
click at [721, 352] on span "Apply" at bounding box center [719, 352] width 25 height 12
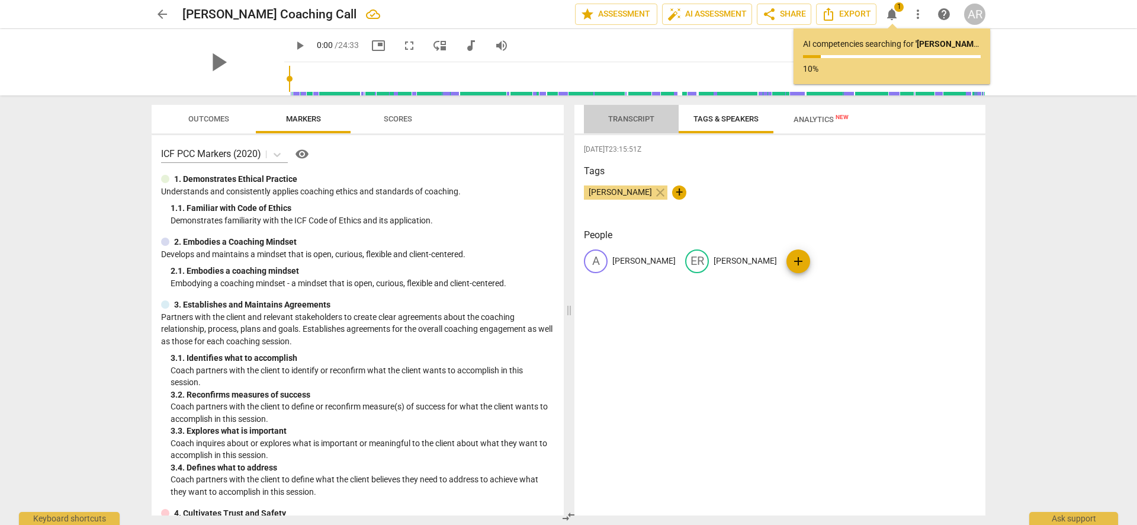
click at [627, 121] on span "Transcript" at bounding box center [631, 118] width 46 height 9
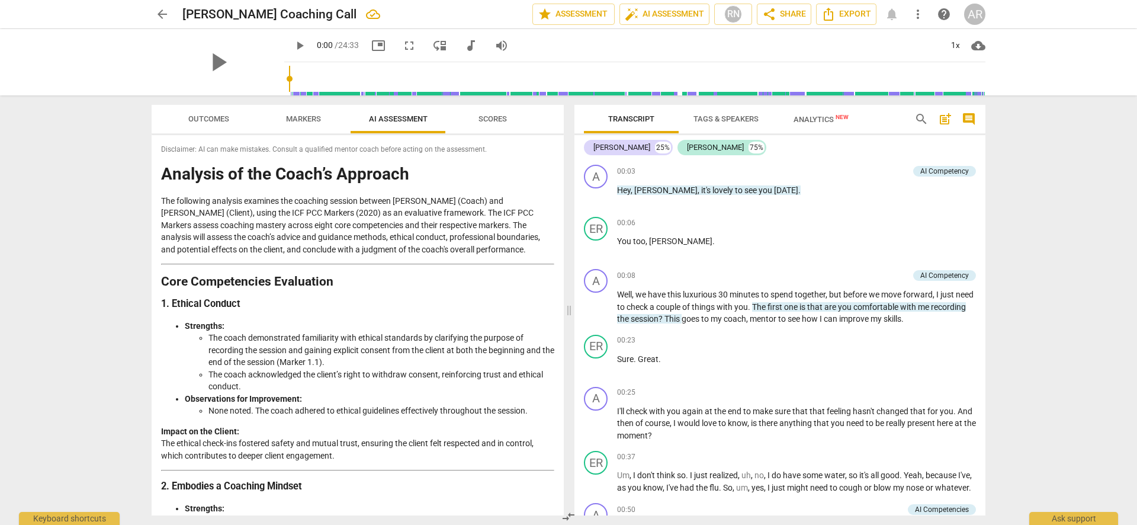
click at [393, 117] on span "AI Assessment" at bounding box center [398, 118] width 59 height 9
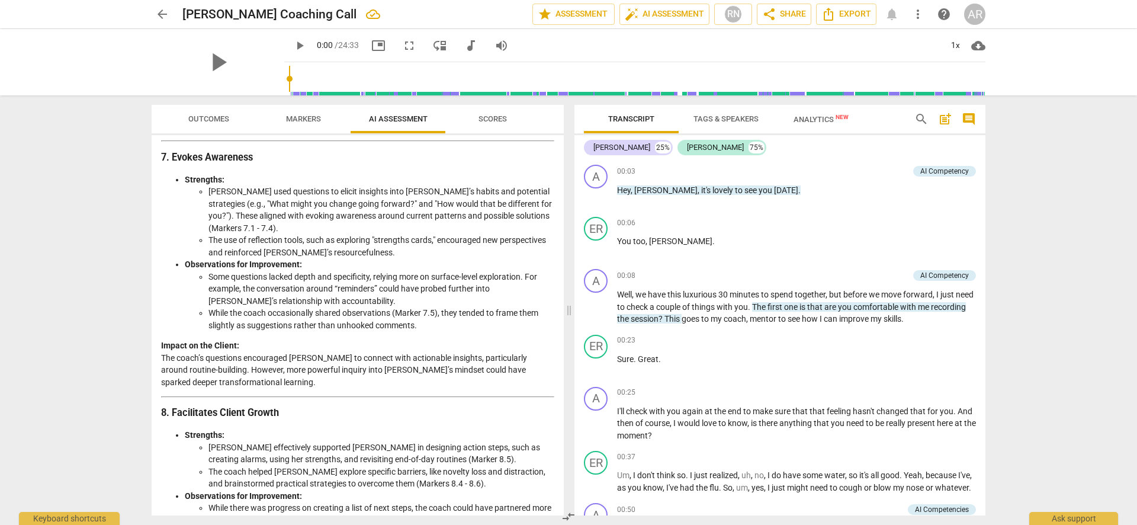
scroll to position [1423, 0]
